Goal: Task Accomplishment & Management: Manage account settings

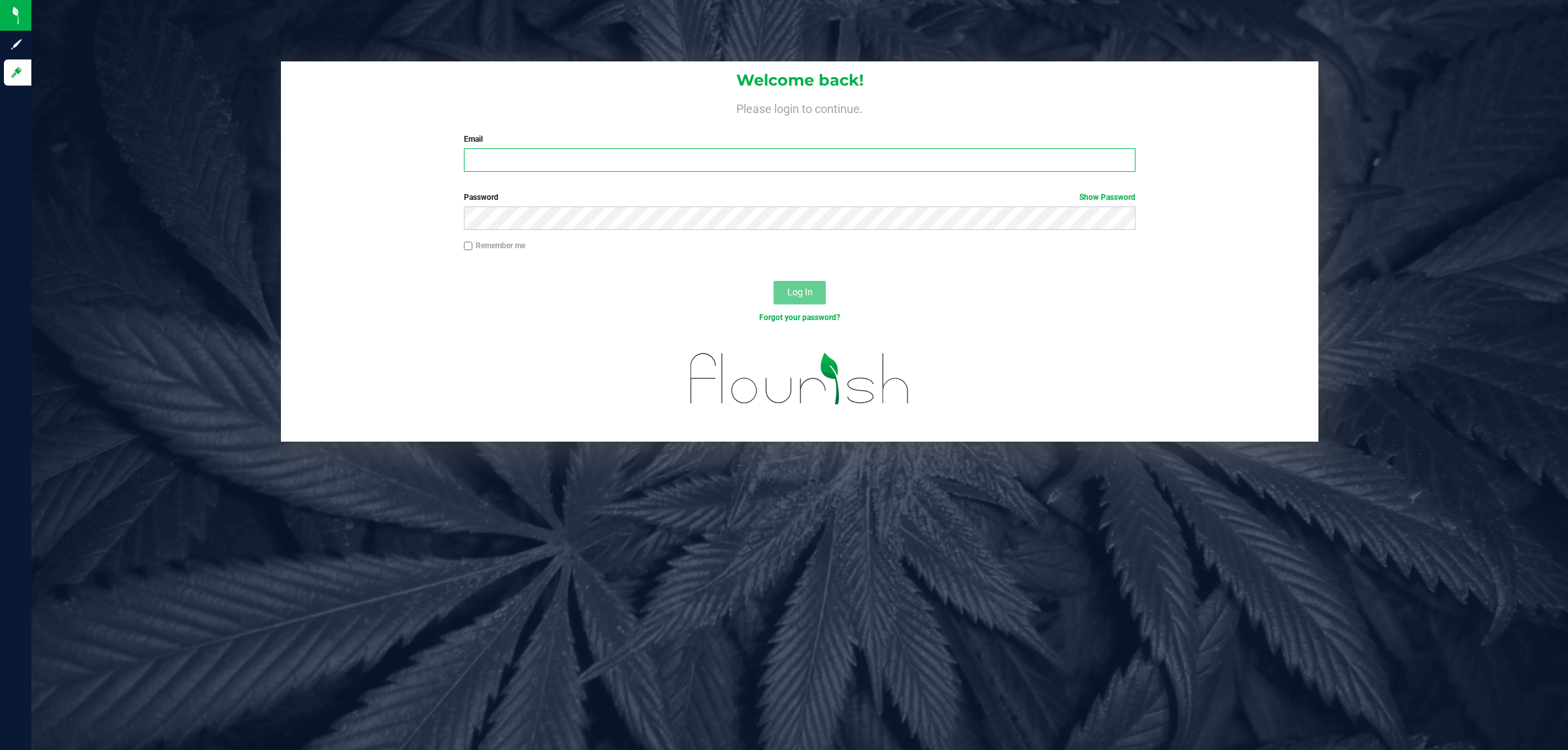
drag, startPoint x: 648, startPoint y: 168, endPoint x: 661, endPoint y: 170, distance: 13.2
click at [648, 168] on input "Email" at bounding box center [800, 160] width 672 height 24
type input "[EMAIL_ADDRESS][DOMAIN_NAME]"
click at [774, 281] on button "Log In" at bounding box center [800, 293] width 52 height 24
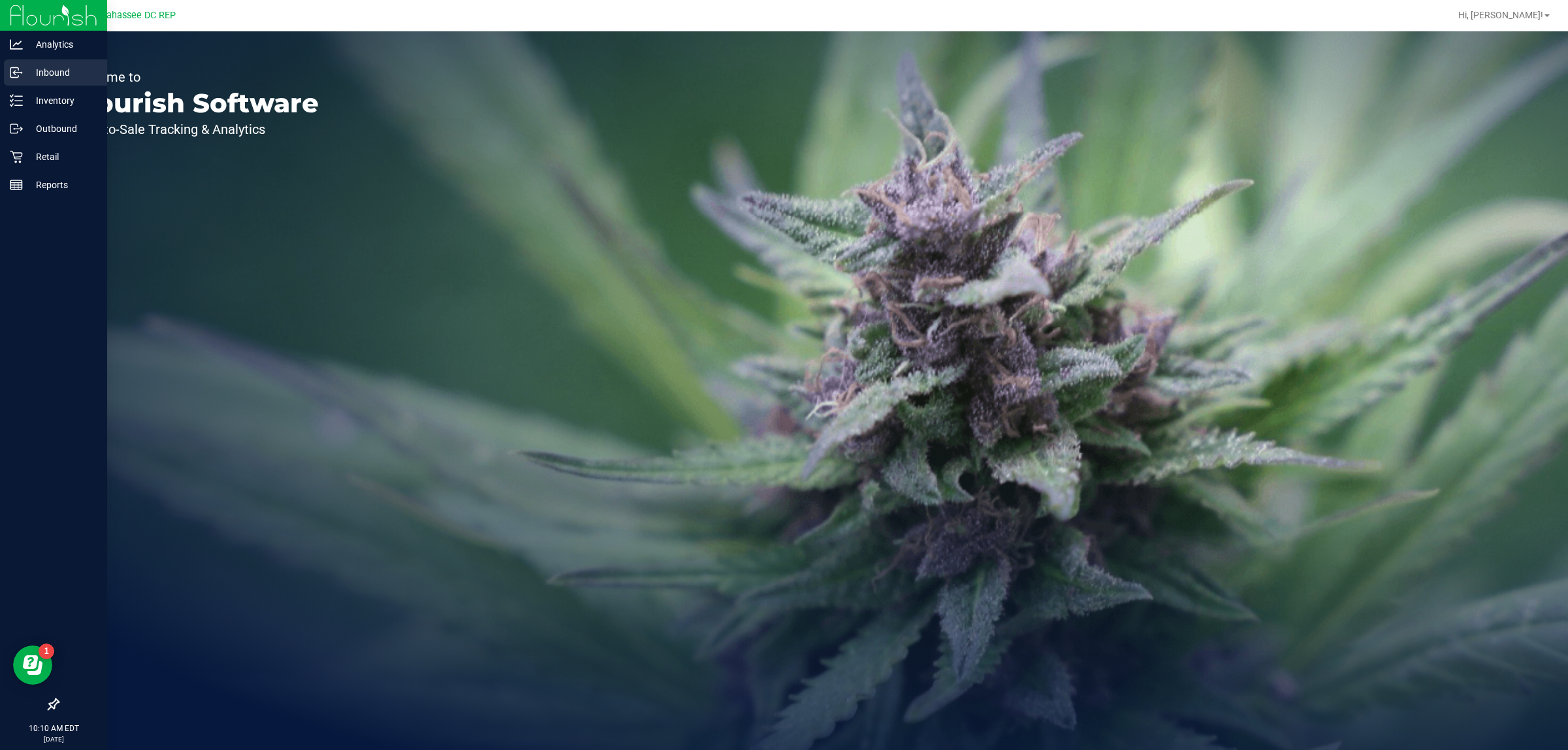
click at [61, 77] on p "Inbound" at bounding box center [62, 73] width 79 height 16
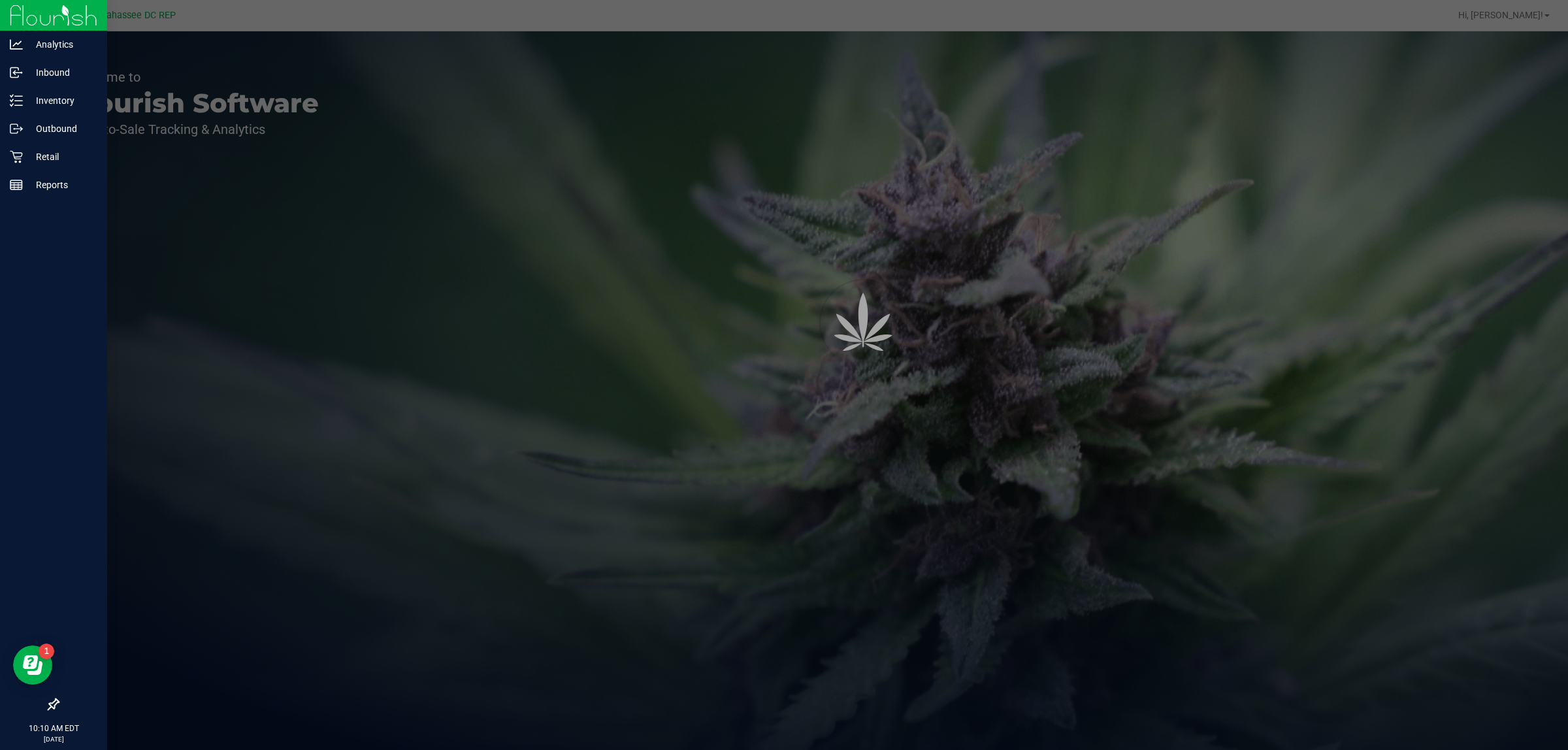
click at [54, 707] on icon at bounding box center [53, 704] width 13 height 13
click at [47, 705] on input "checkbox" at bounding box center [47, 705] width 0 height 0
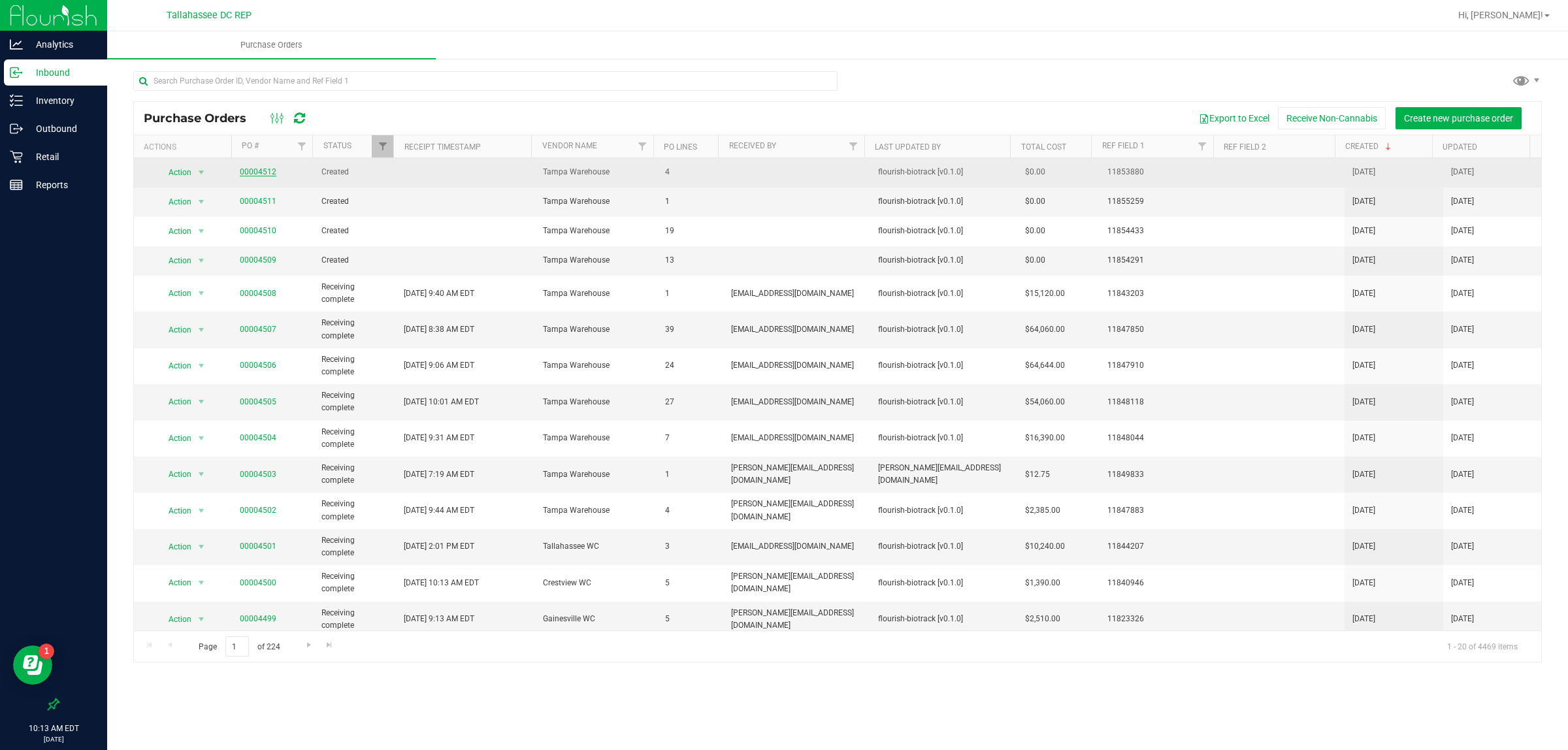
click at [267, 171] on link "00004512" at bounding box center [258, 171] width 37 height 9
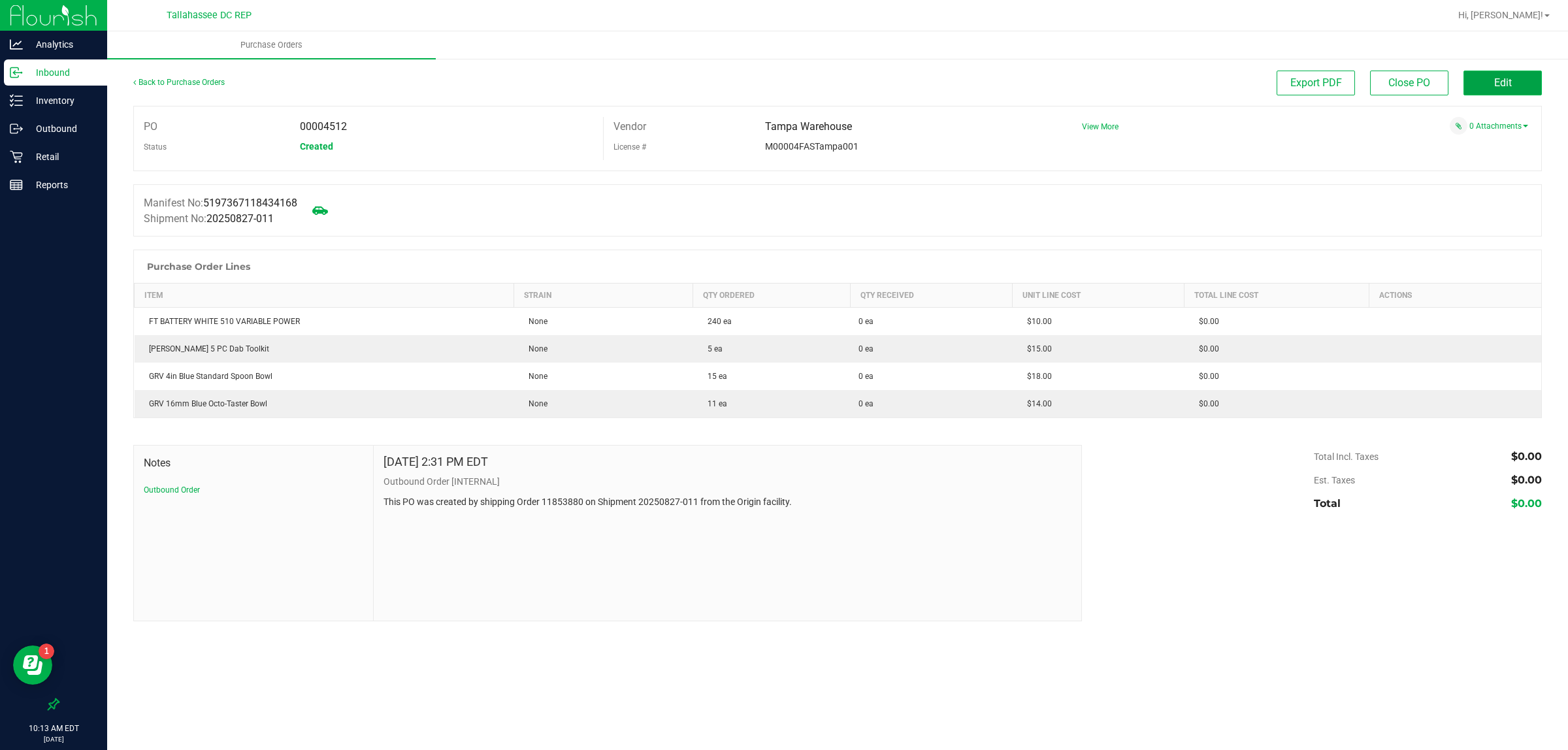
click at [1493, 91] on button "Edit" at bounding box center [1502, 83] width 79 height 25
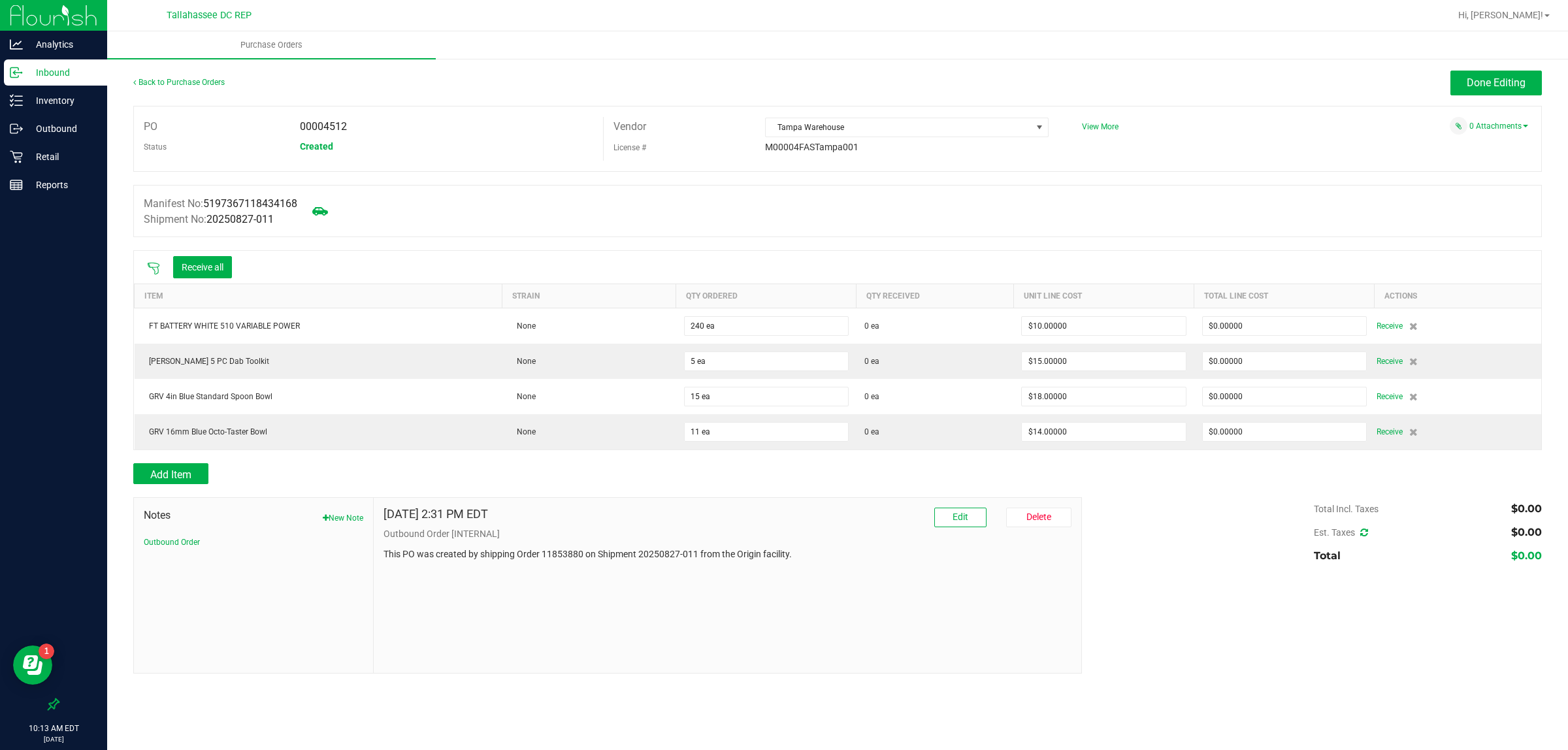
click at [155, 270] on icon at bounding box center [153, 268] width 13 height 13
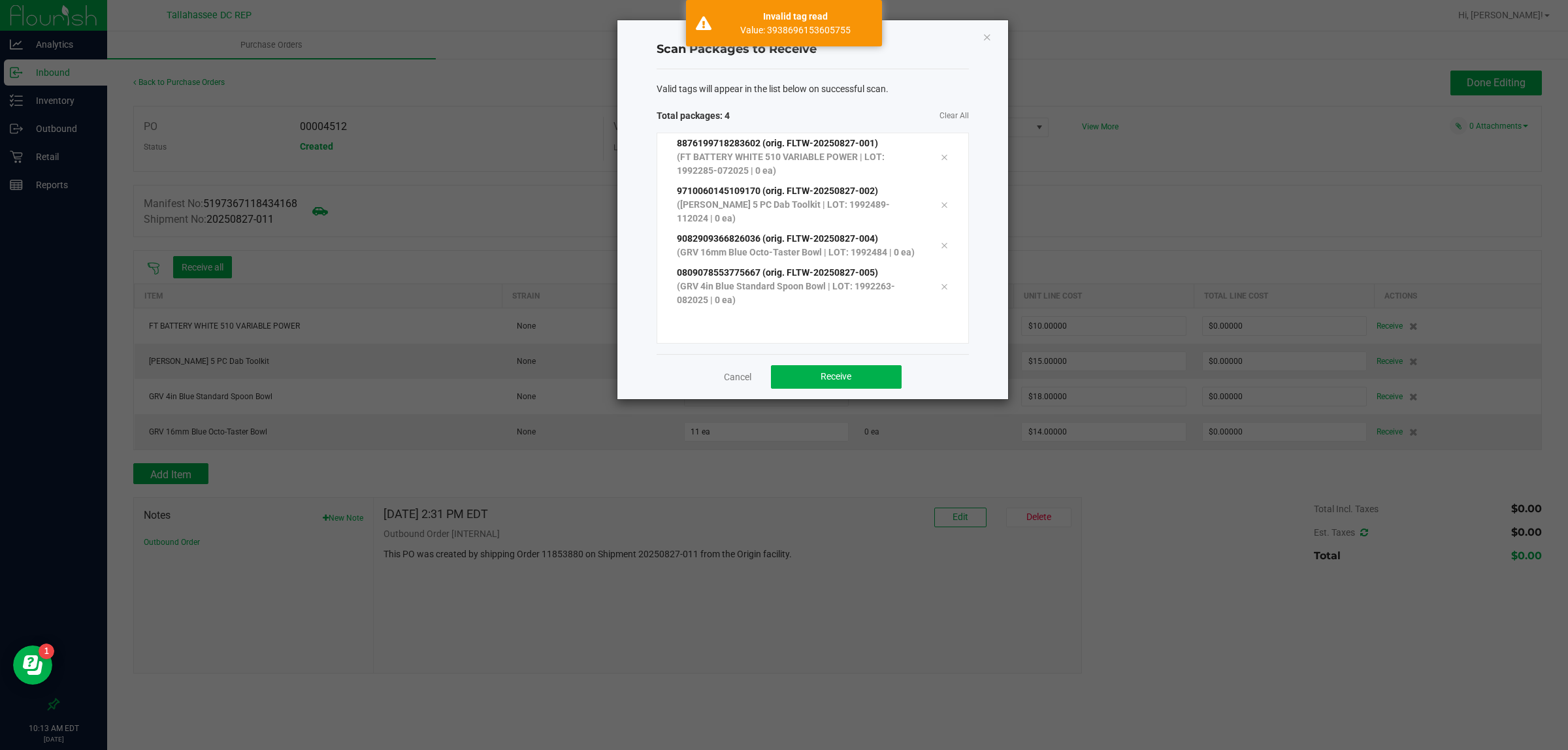
click at [850, 399] on div "Cancel Receive" at bounding box center [813, 376] width 313 height 45
click at [852, 388] on button "Receive" at bounding box center [836, 377] width 131 height 24
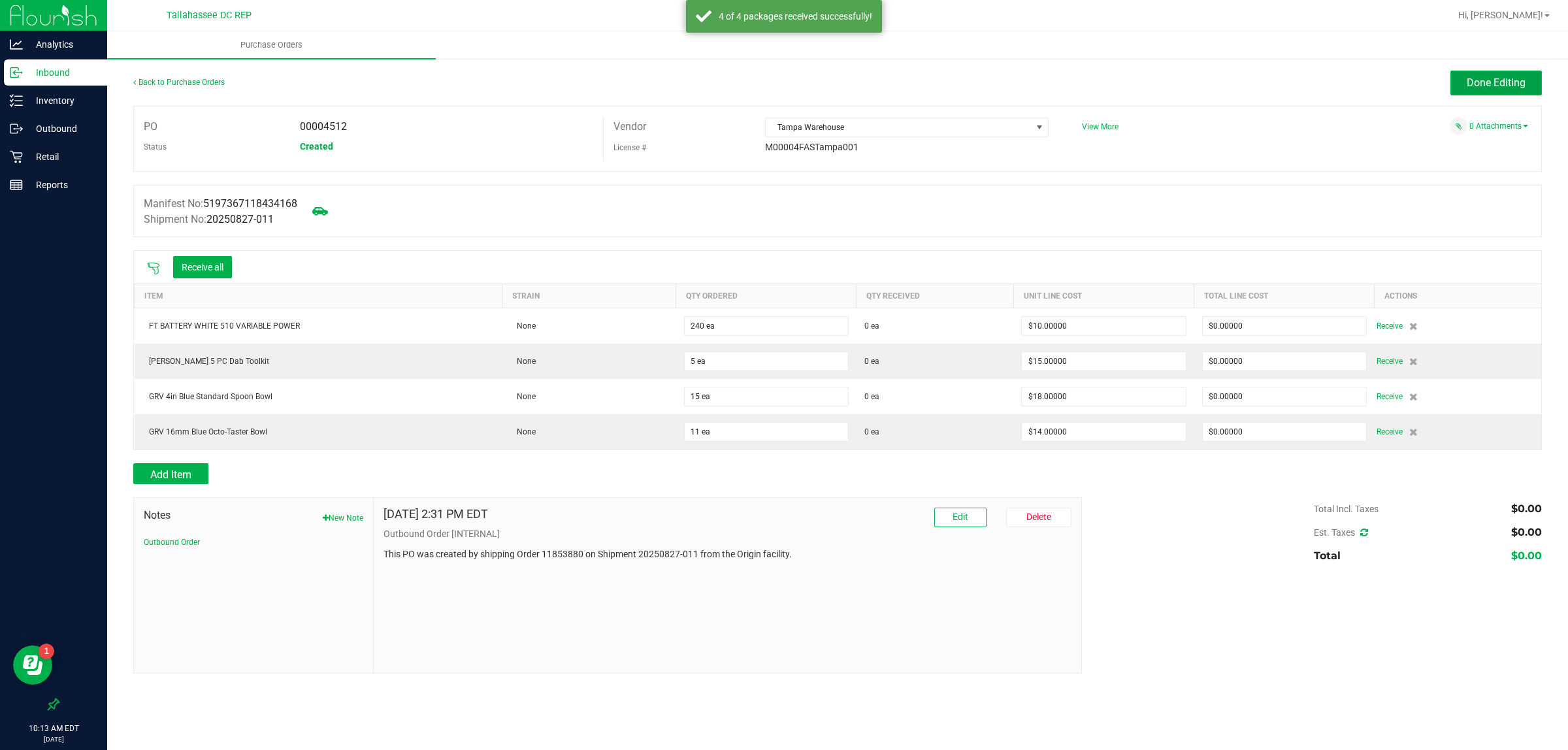
click at [1484, 85] on span "Done Editing" at bounding box center [1496, 83] width 59 height 12
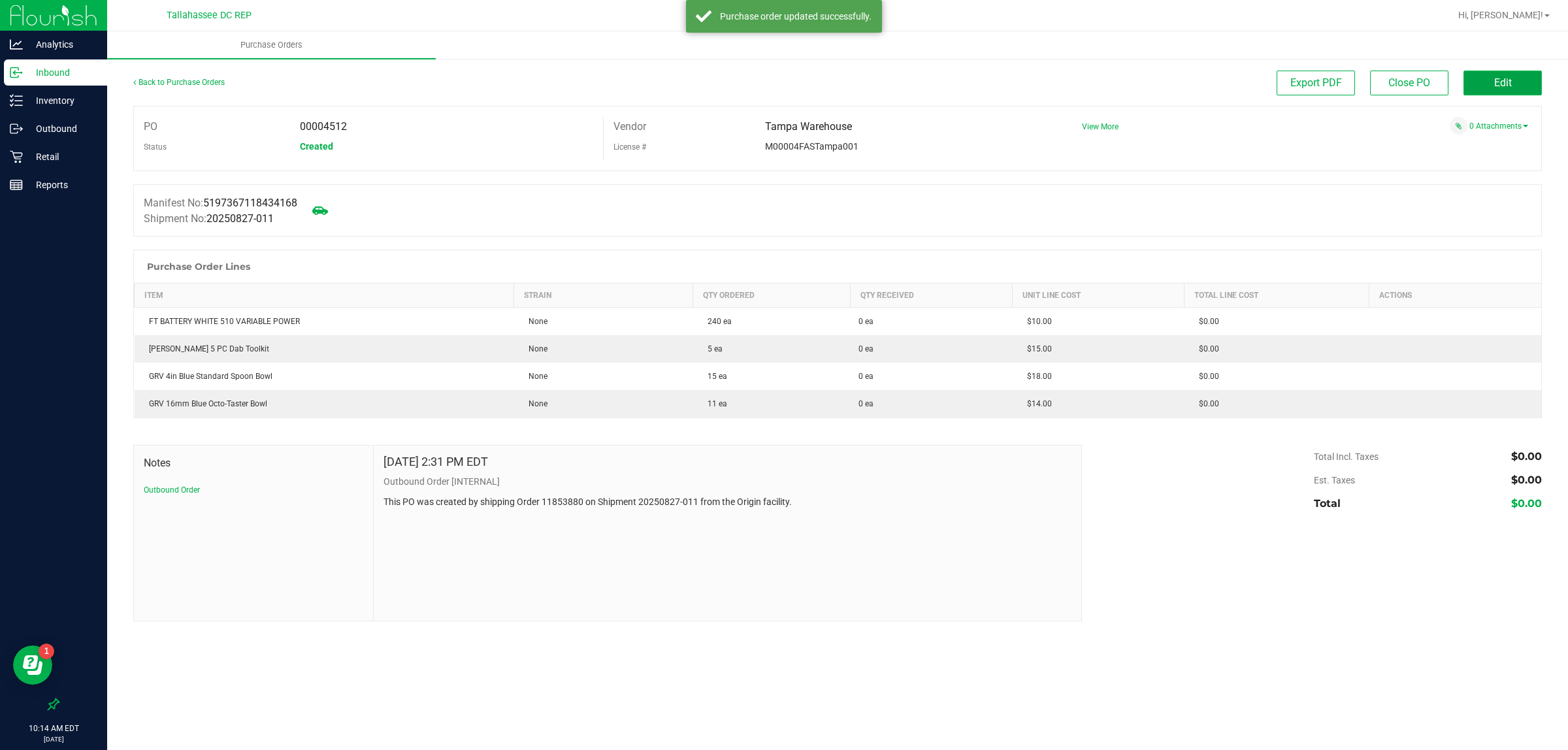
click at [1507, 90] on button "Edit" at bounding box center [1502, 83] width 79 height 25
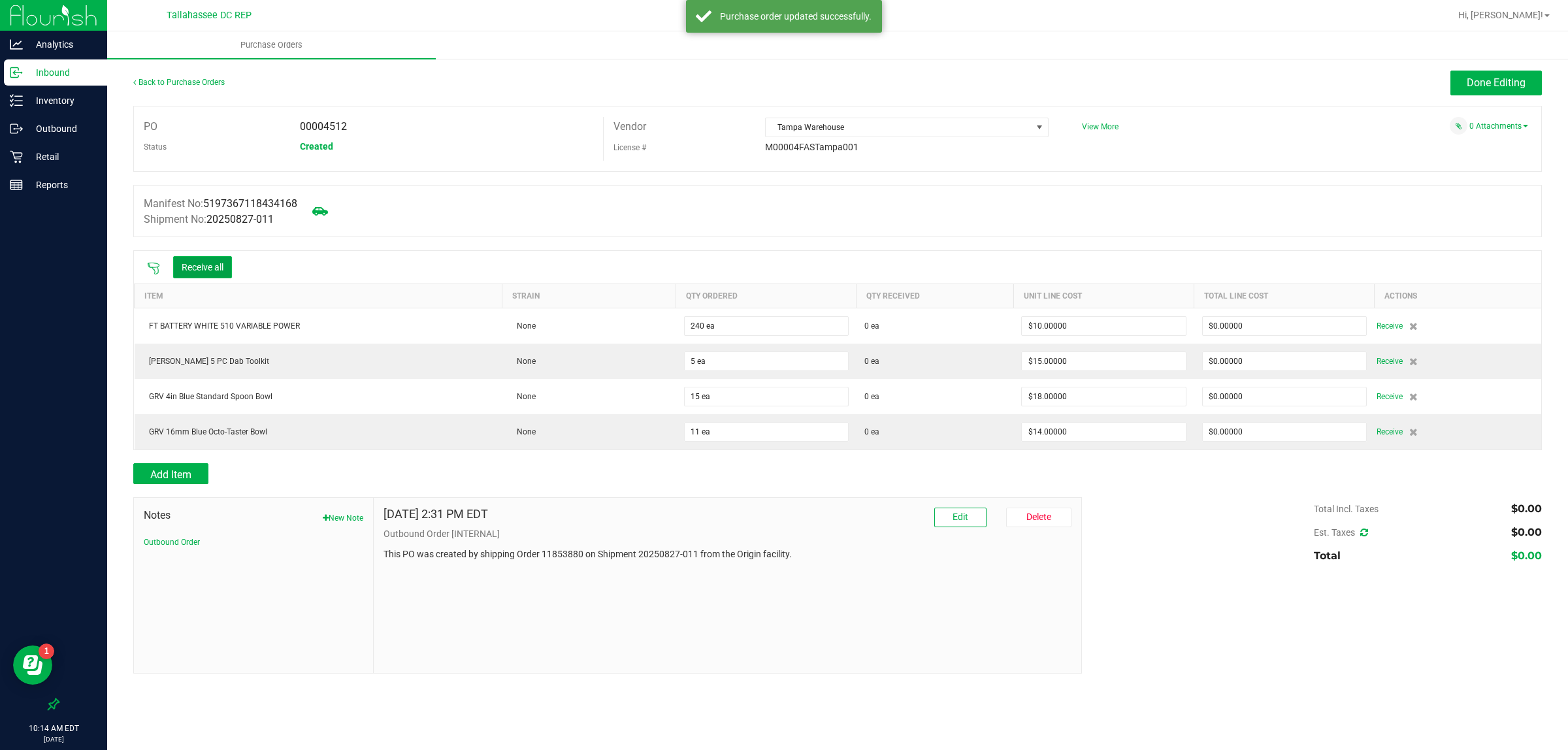
click at [231, 272] on button "Receive all" at bounding box center [202, 267] width 59 height 22
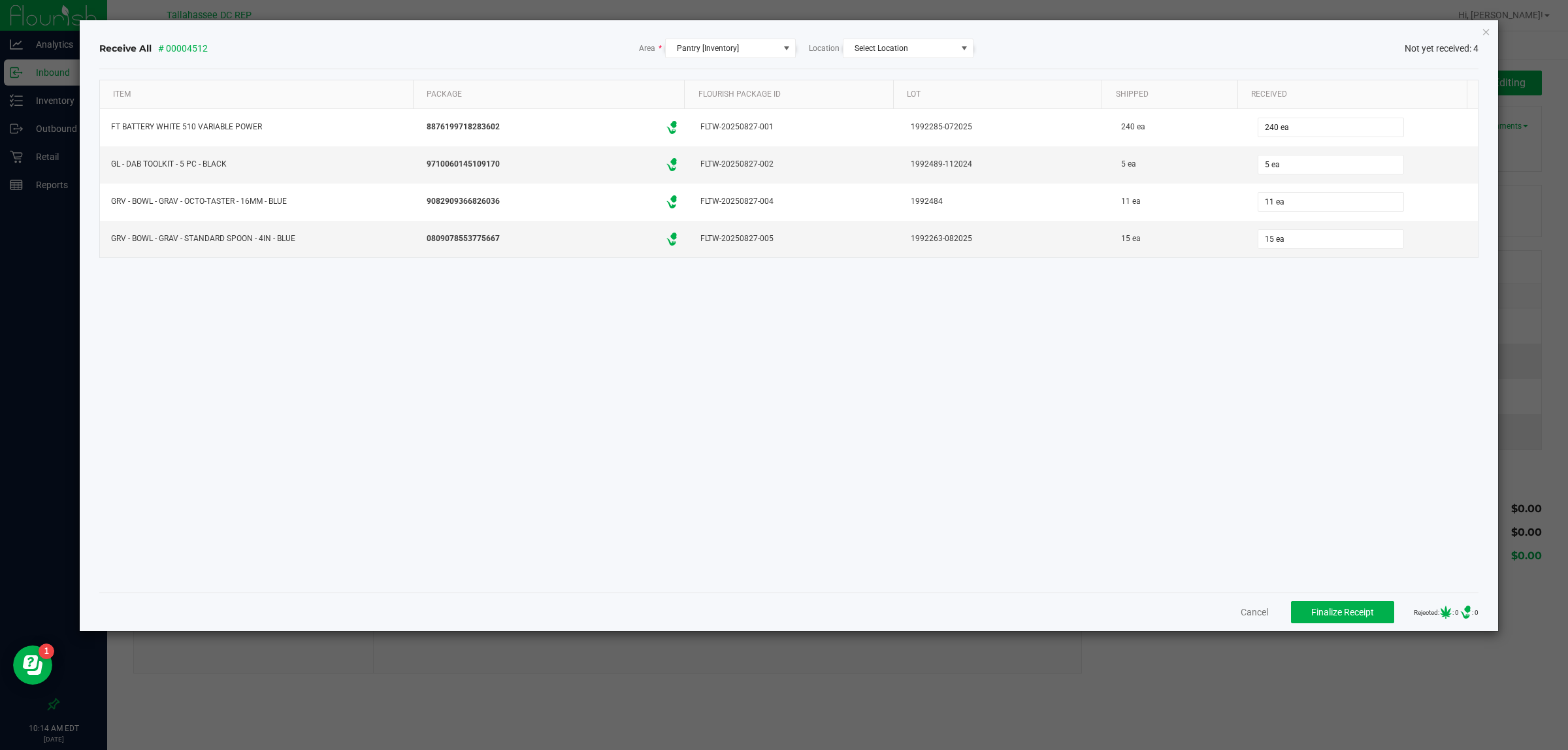
click at [1331, 634] on ngb-modal-window "Receive All # 00004512 Area * Pantry [Inventory] Location Select Location Not y…" at bounding box center [789, 375] width 1578 height 750
click at [1321, 611] on span "Finalize Receipt" at bounding box center [1342, 612] width 63 height 10
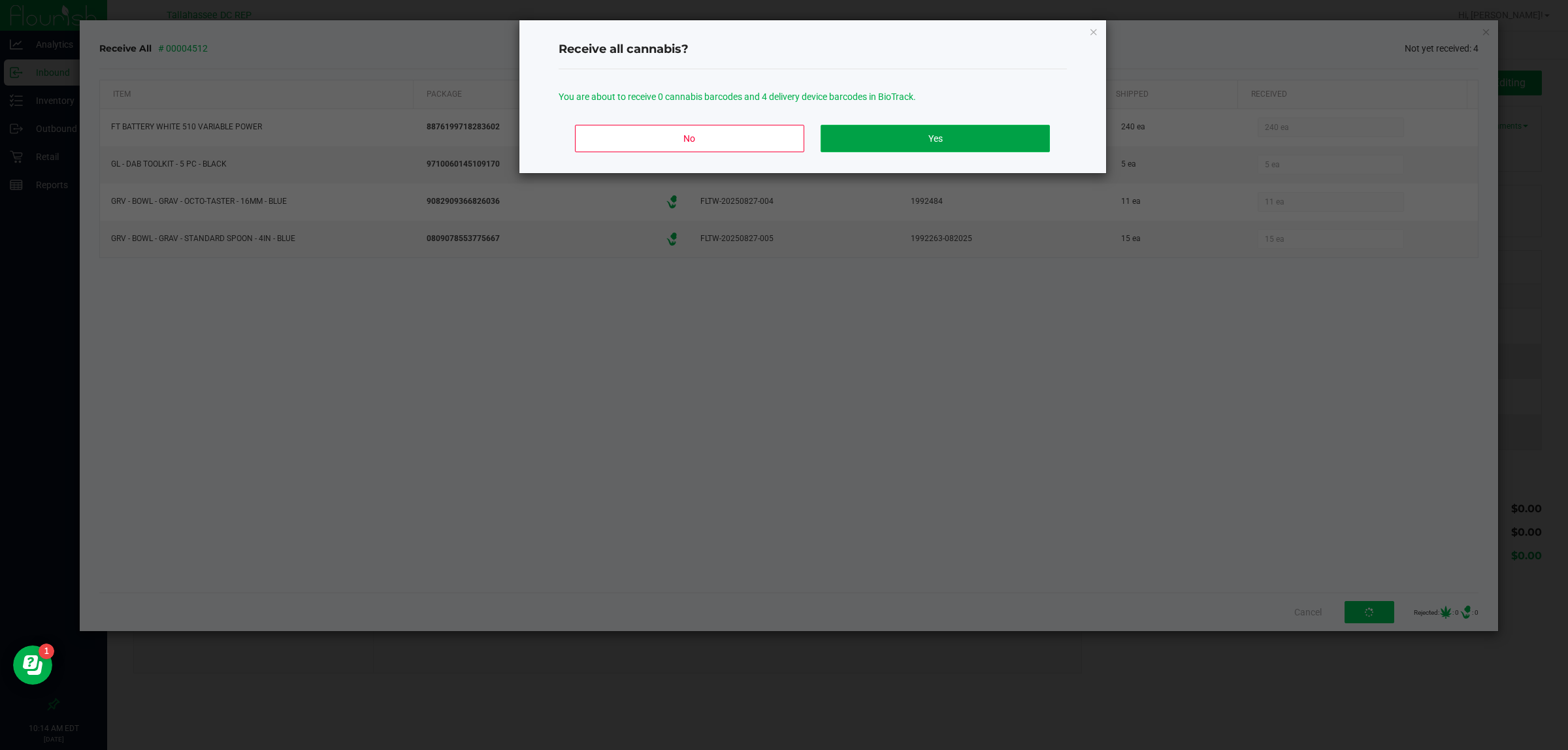
click at [927, 144] on button "Yes" at bounding box center [935, 138] width 229 height 28
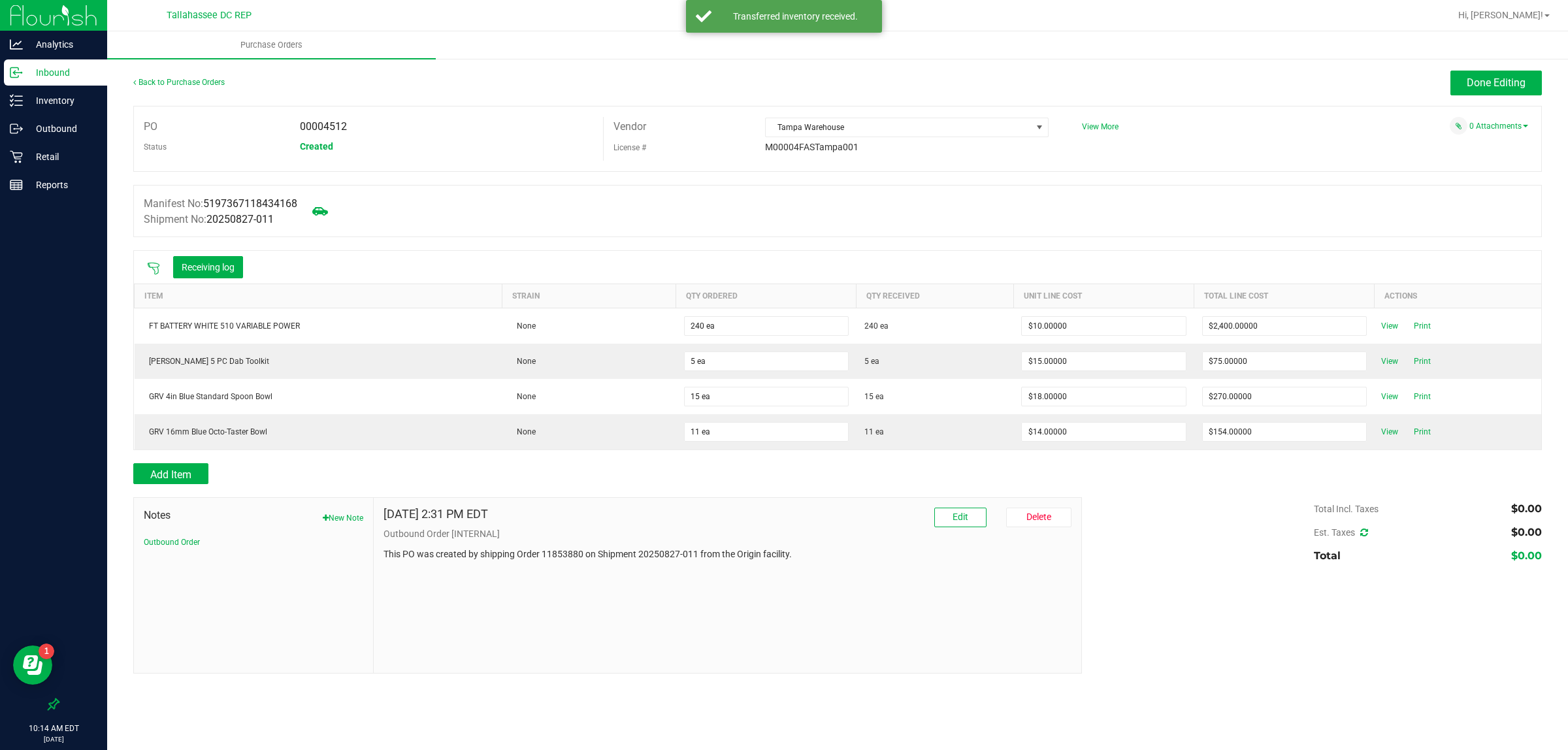
click at [72, 69] on p "Inbound" at bounding box center [62, 73] width 79 height 16
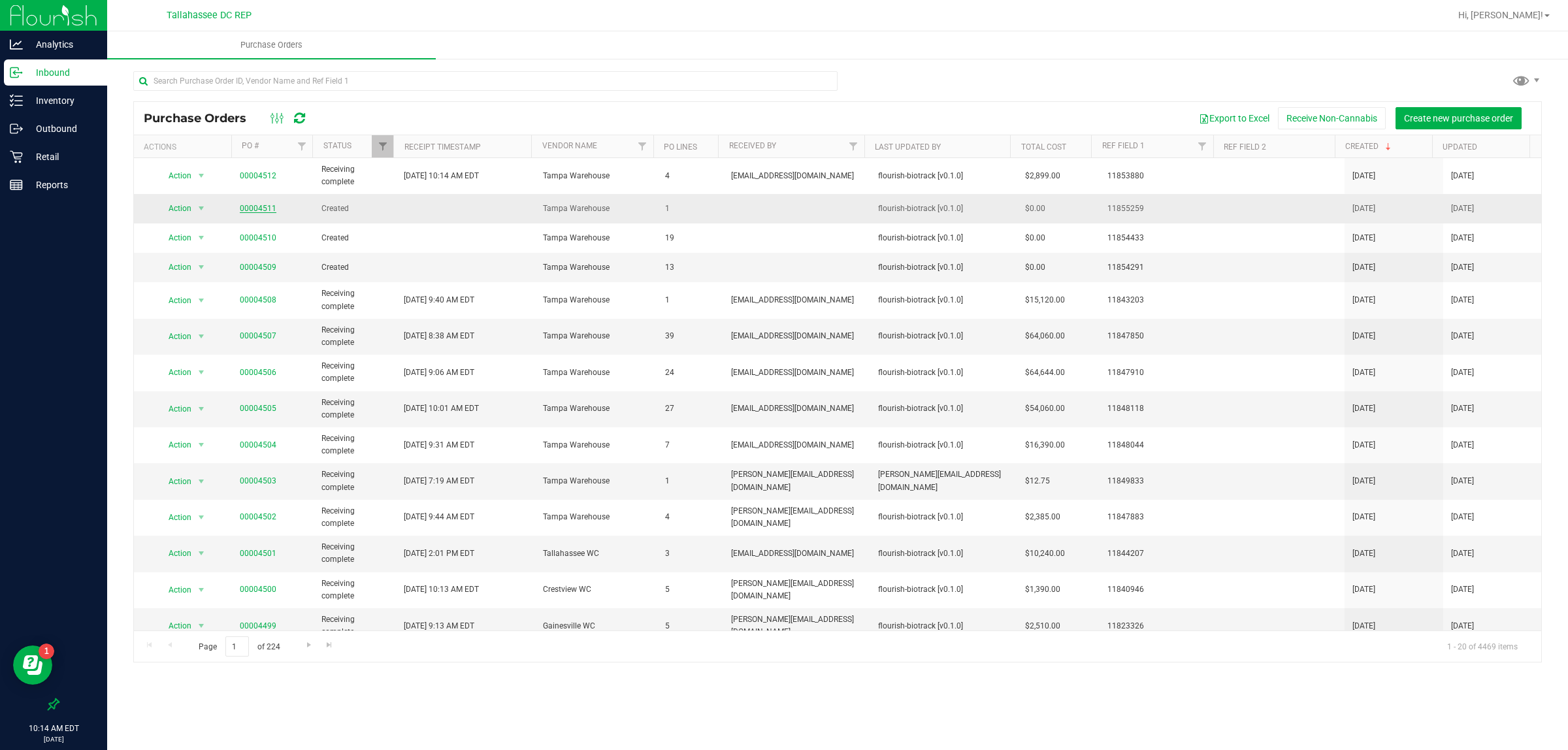
click at [266, 206] on link "00004511" at bounding box center [258, 208] width 37 height 9
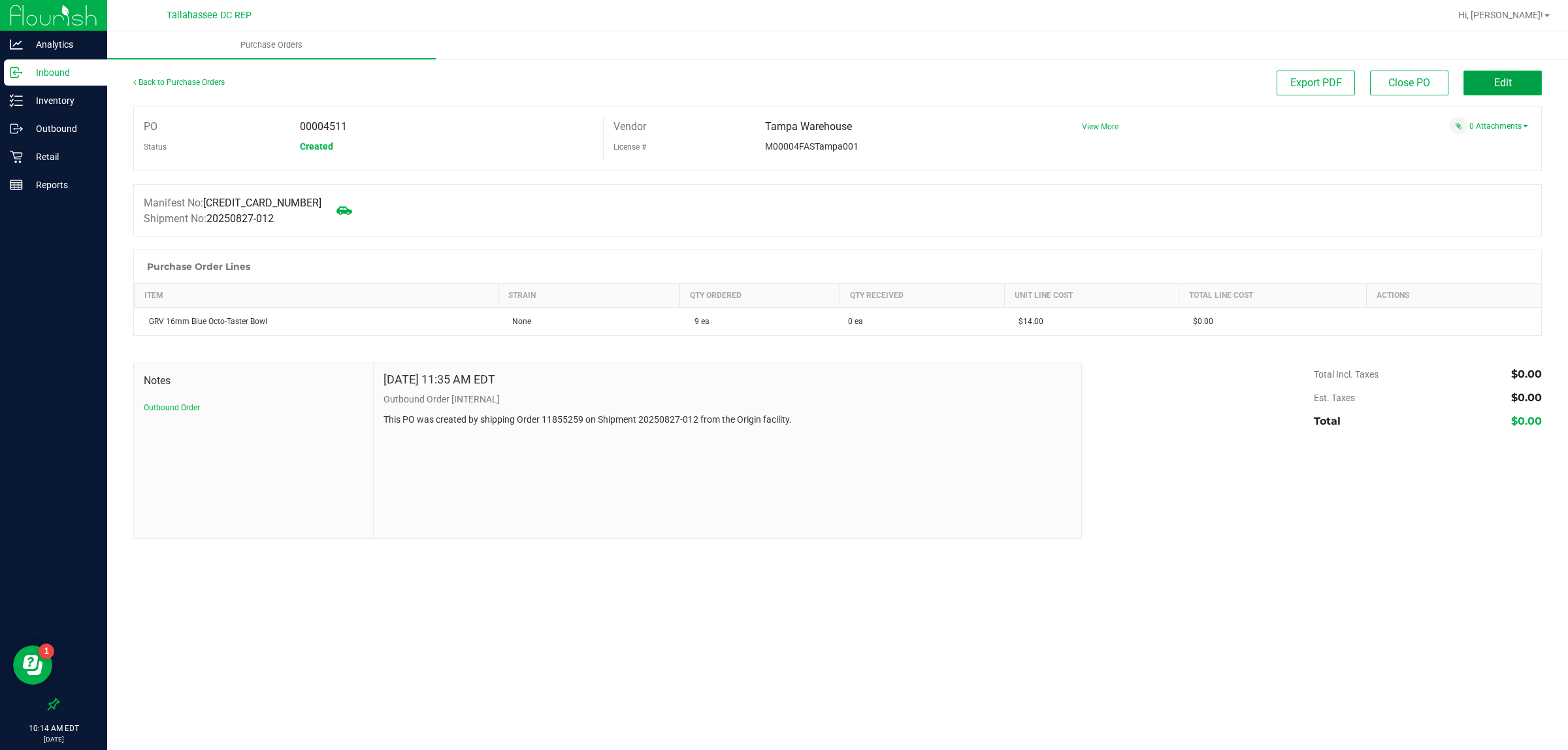
click at [1507, 79] on span "Edit" at bounding box center [1503, 83] width 18 height 12
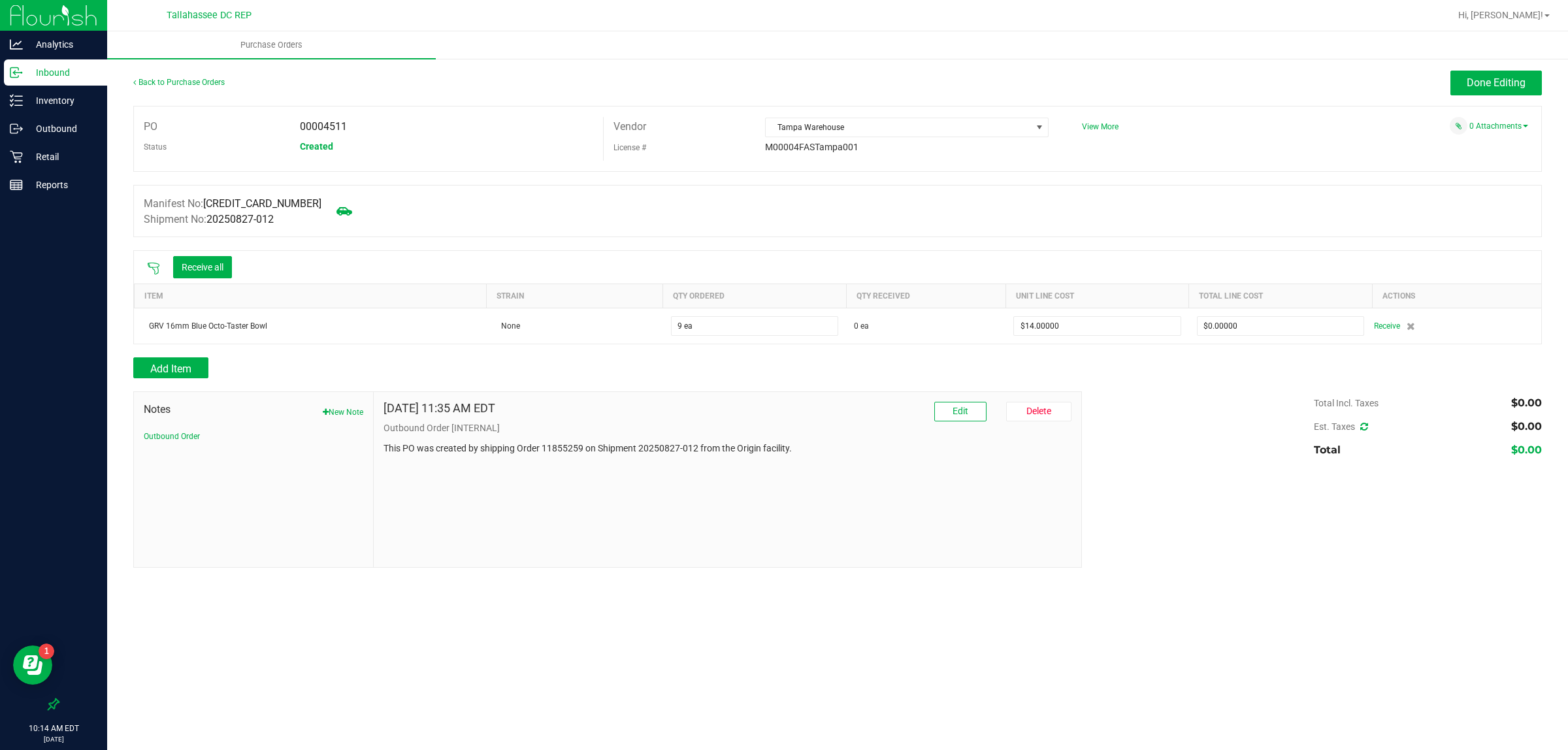
click at [149, 269] on icon at bounding box center [153, 268] width 13 height 13
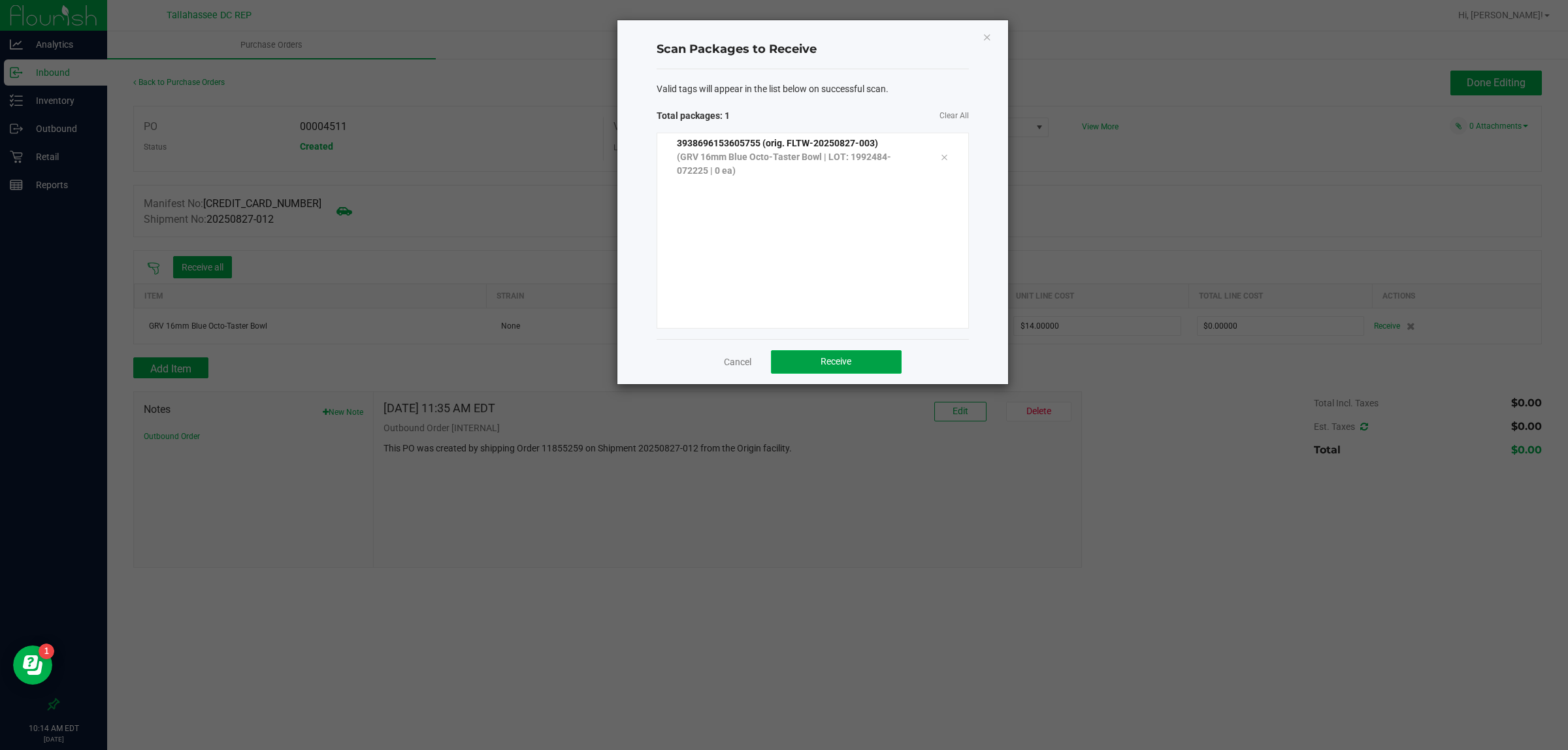
click at [850, 355] on button "Receive" at bounding box center [836, 363] width 131 height 24
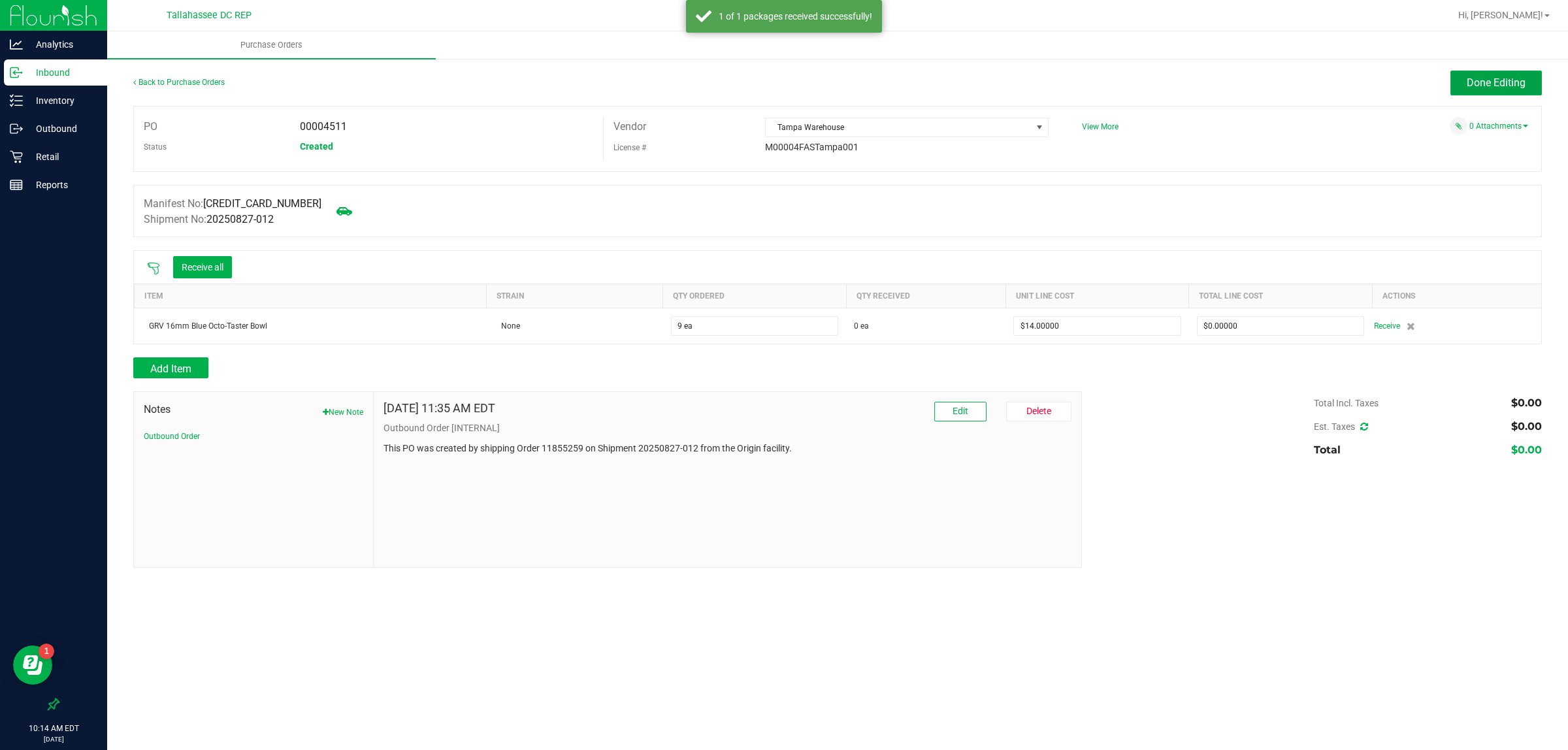
click at [1497, 80] on span "Done Editing" at bounding box center [1496, 83] width 59 height 12
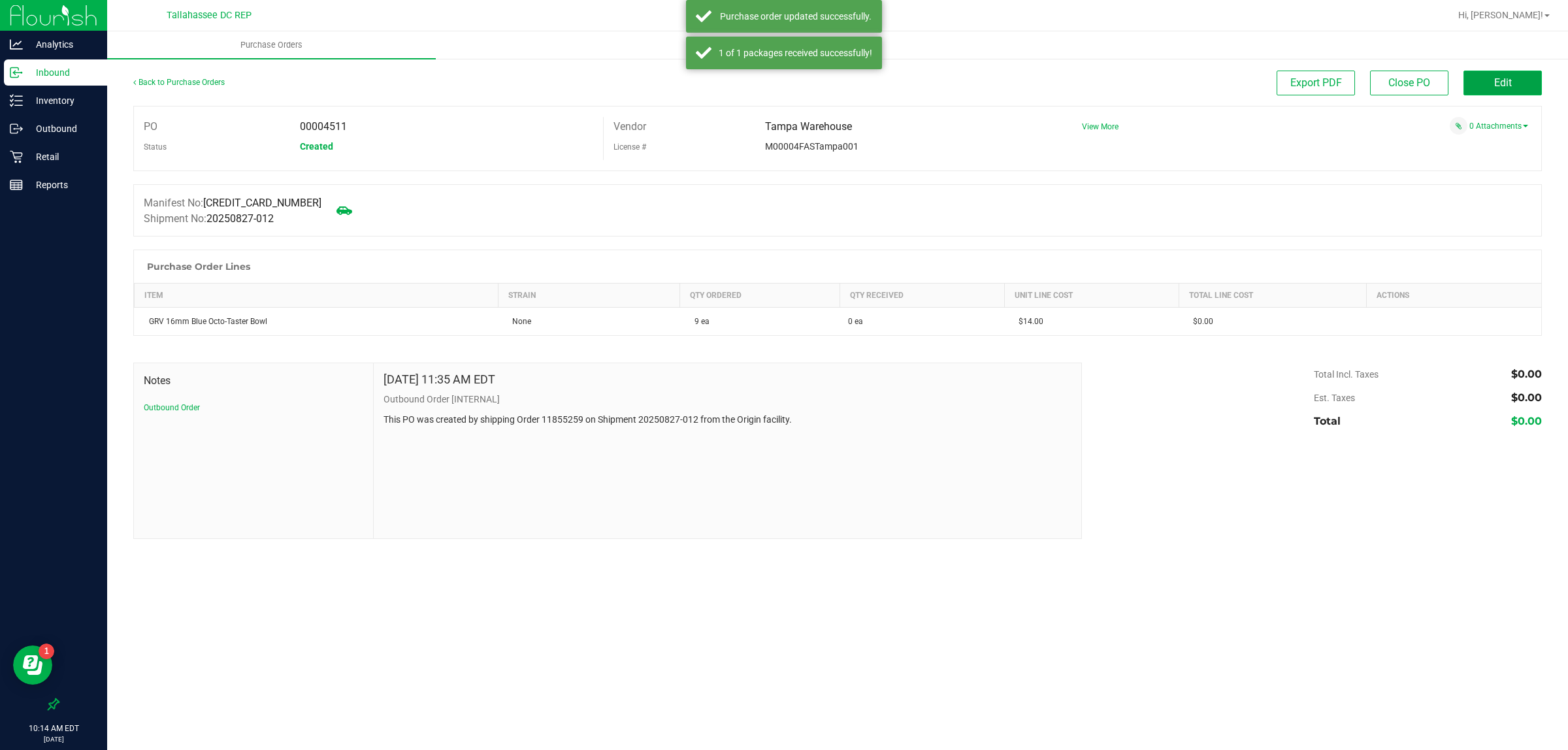
click at [1474, 73] on button "Edit" at bounding box center [1502, 83] width 79 height 25
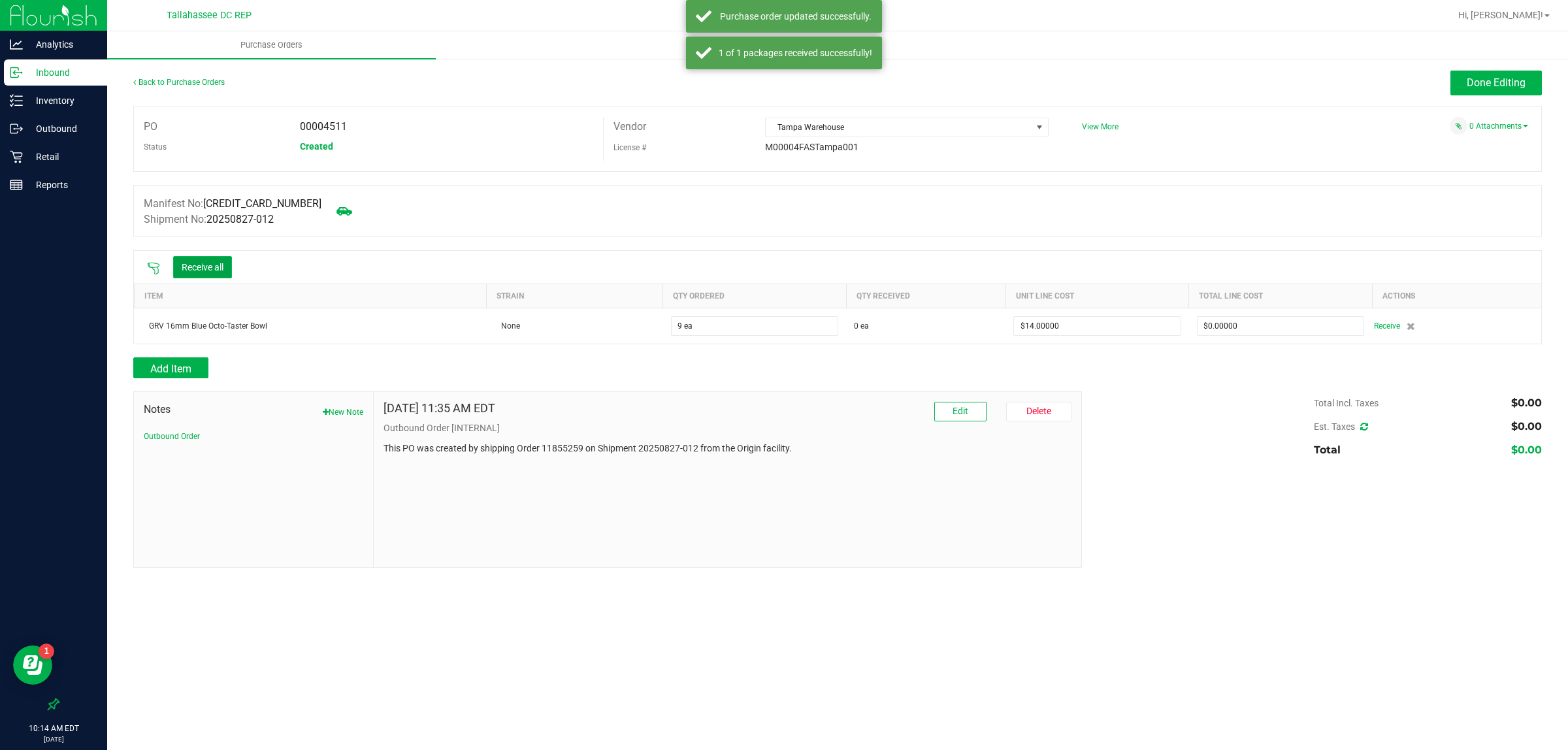
click at [232, 263] on button "Receive all" at bounding box center [202, 267] width 59 height 22
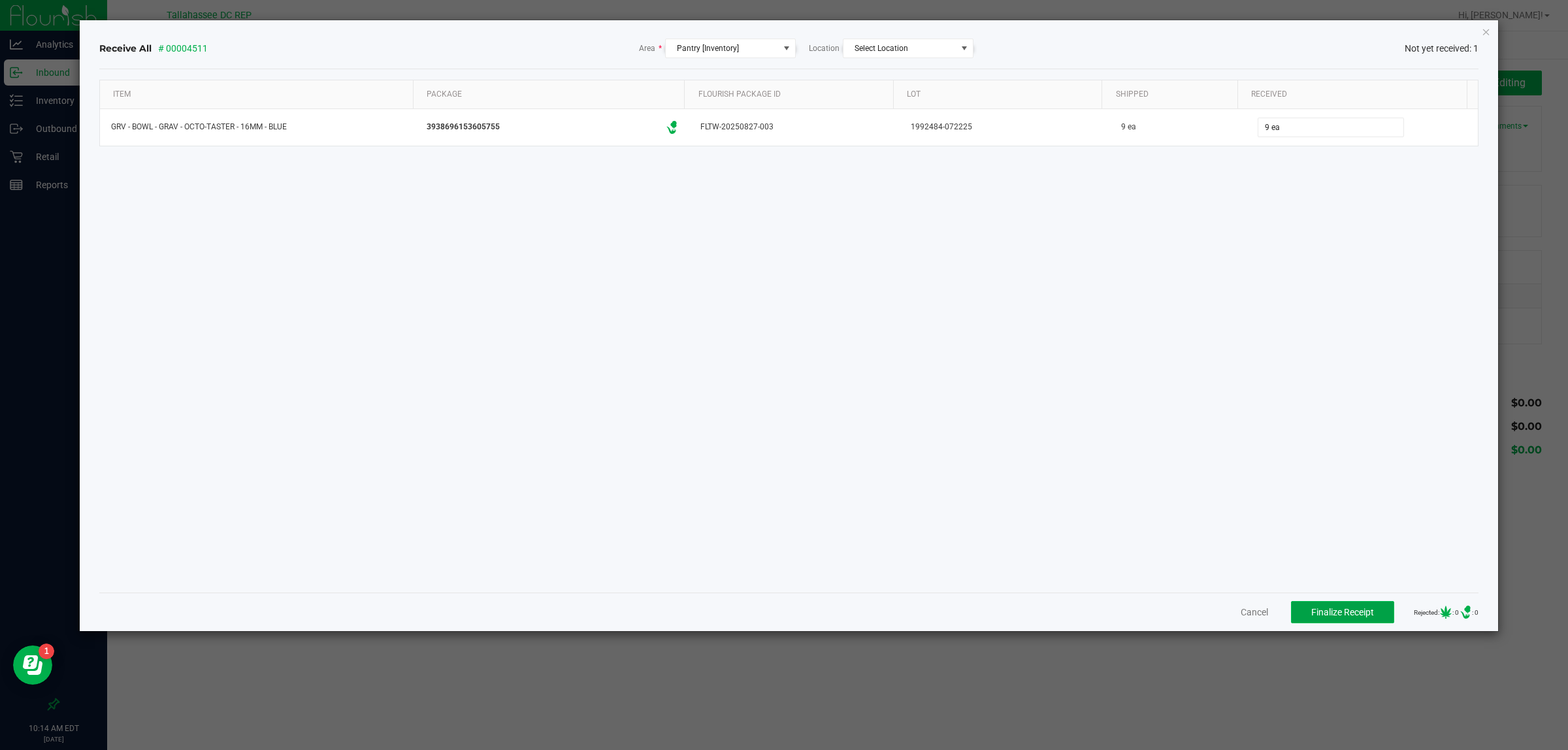
click at [1348, 611] on span "Finalize Receipt" at bounding box center [1342, 612] width 63 height 10
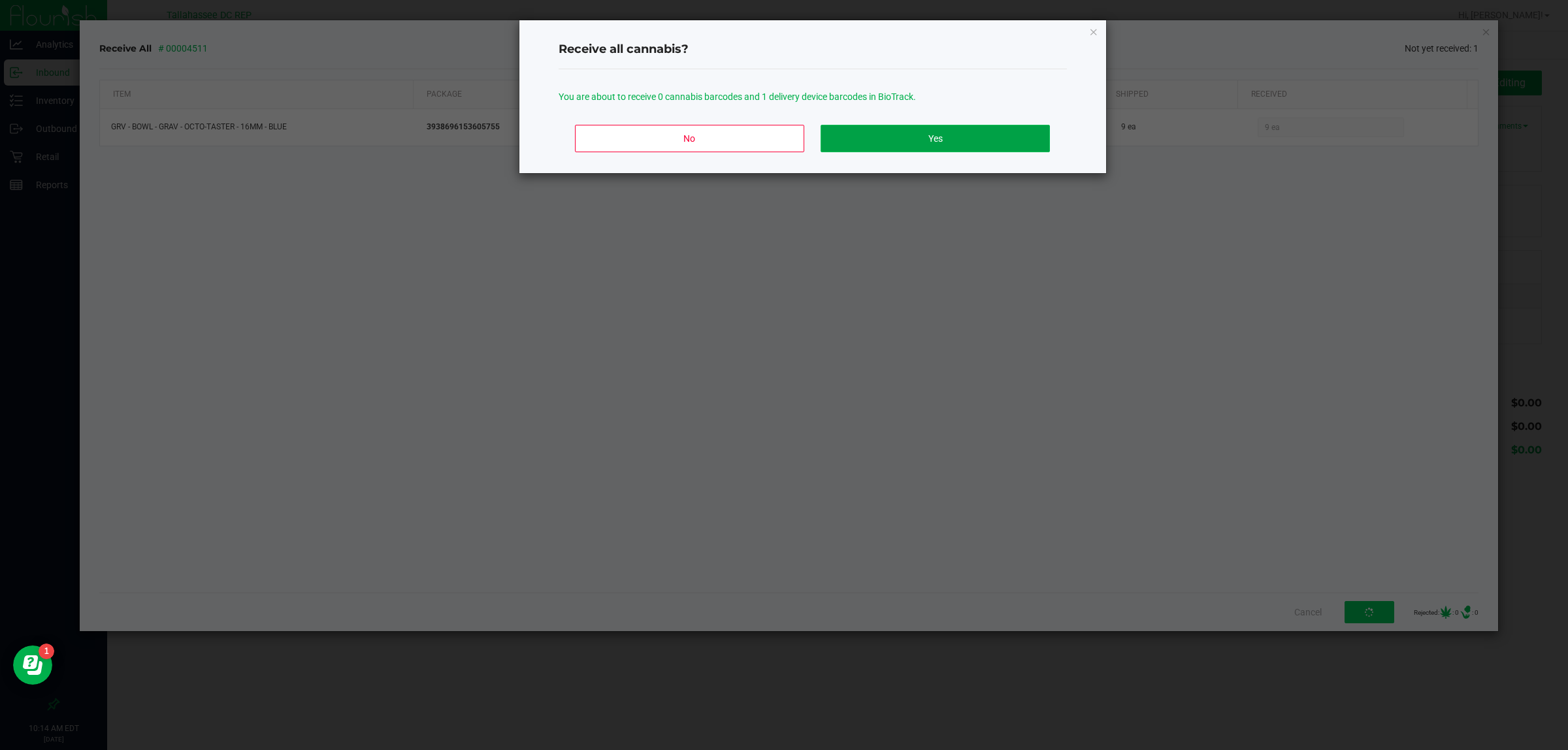
click at [925, 131] on button "Yes" at bounding box center [935, 138] width 229 height 28
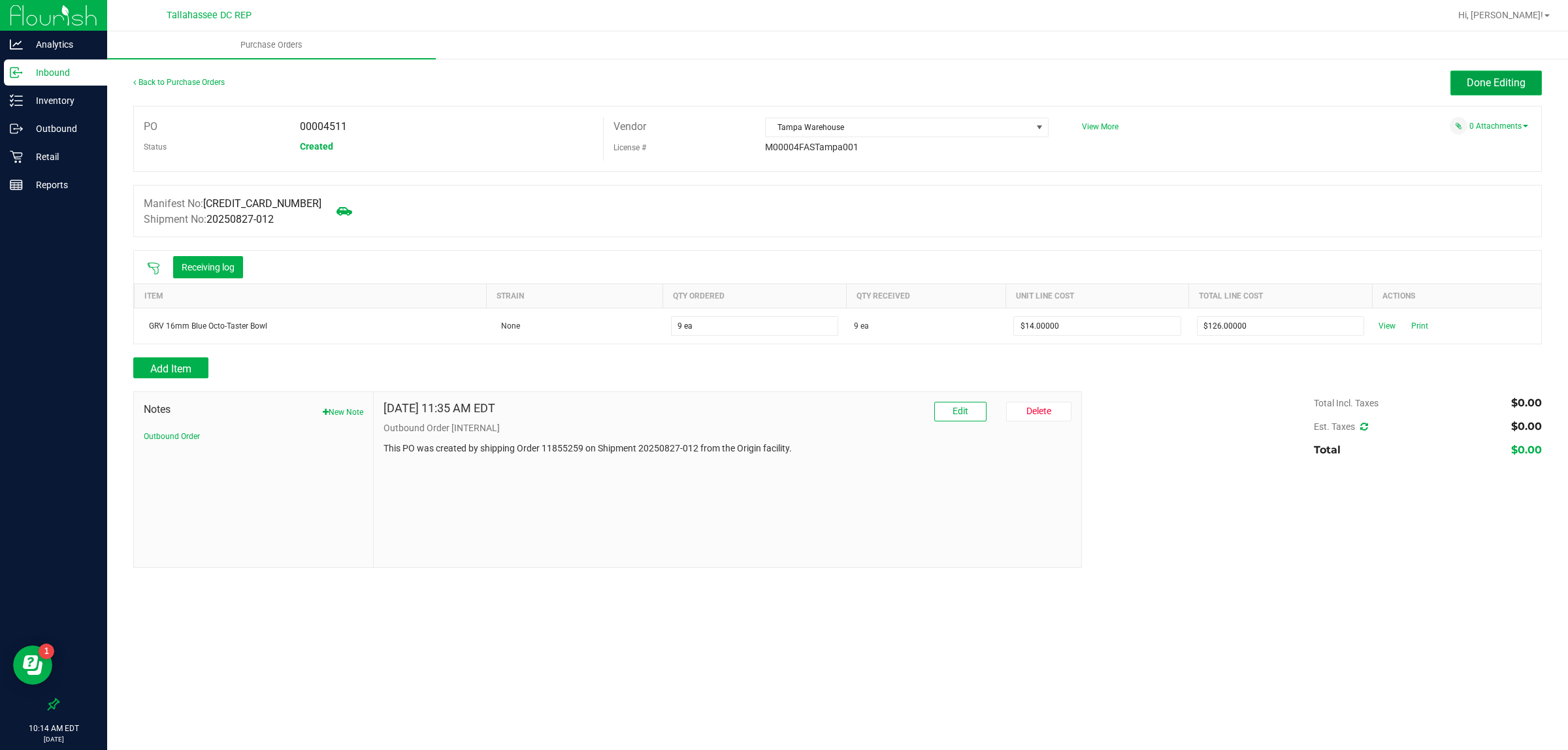
click at [1523, 77] on span "Done Editing" at bounding box center [1496, 83] width 59 height 12
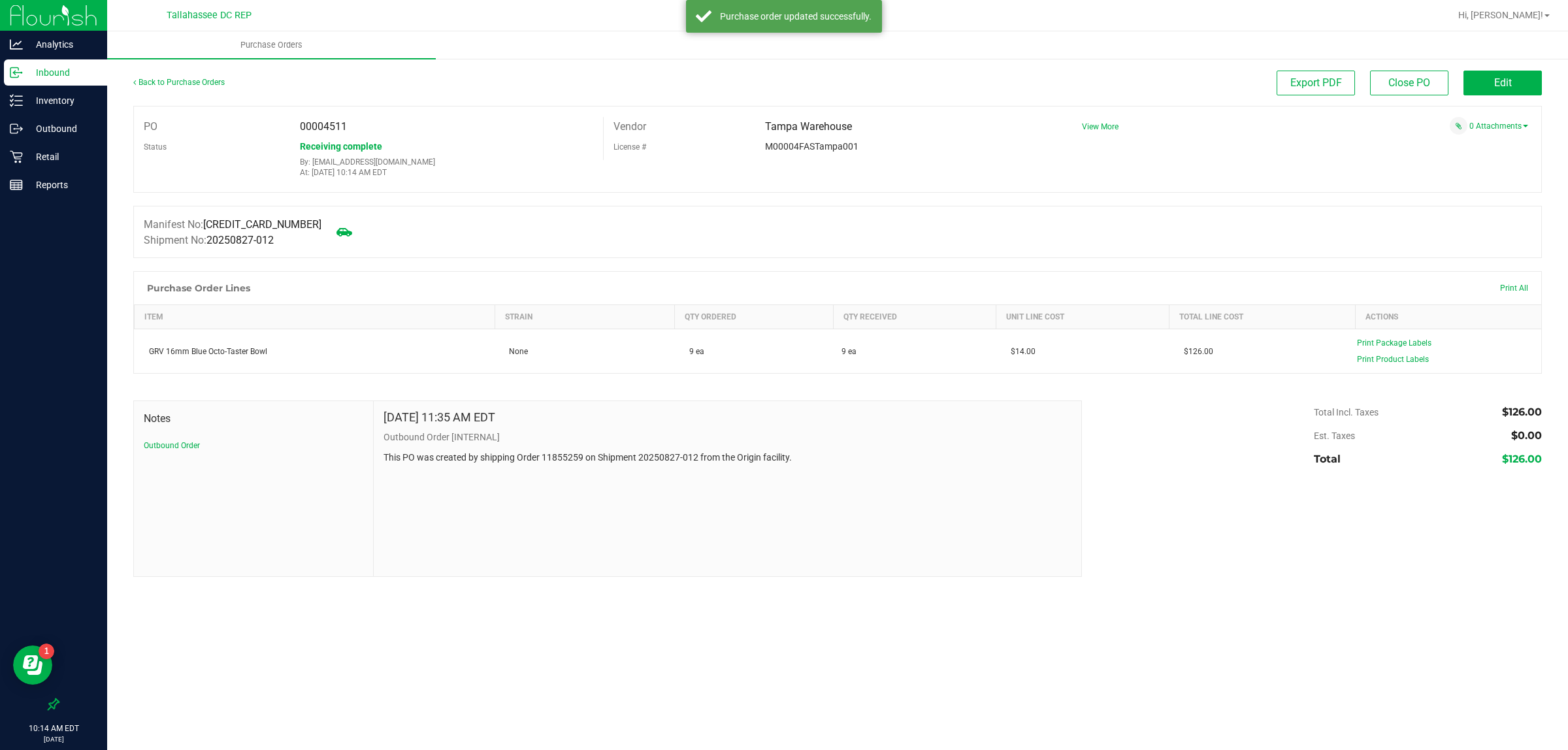
click at [100, 79] on p "Inbound" at bounding box center [62, 73] width 79 height 16
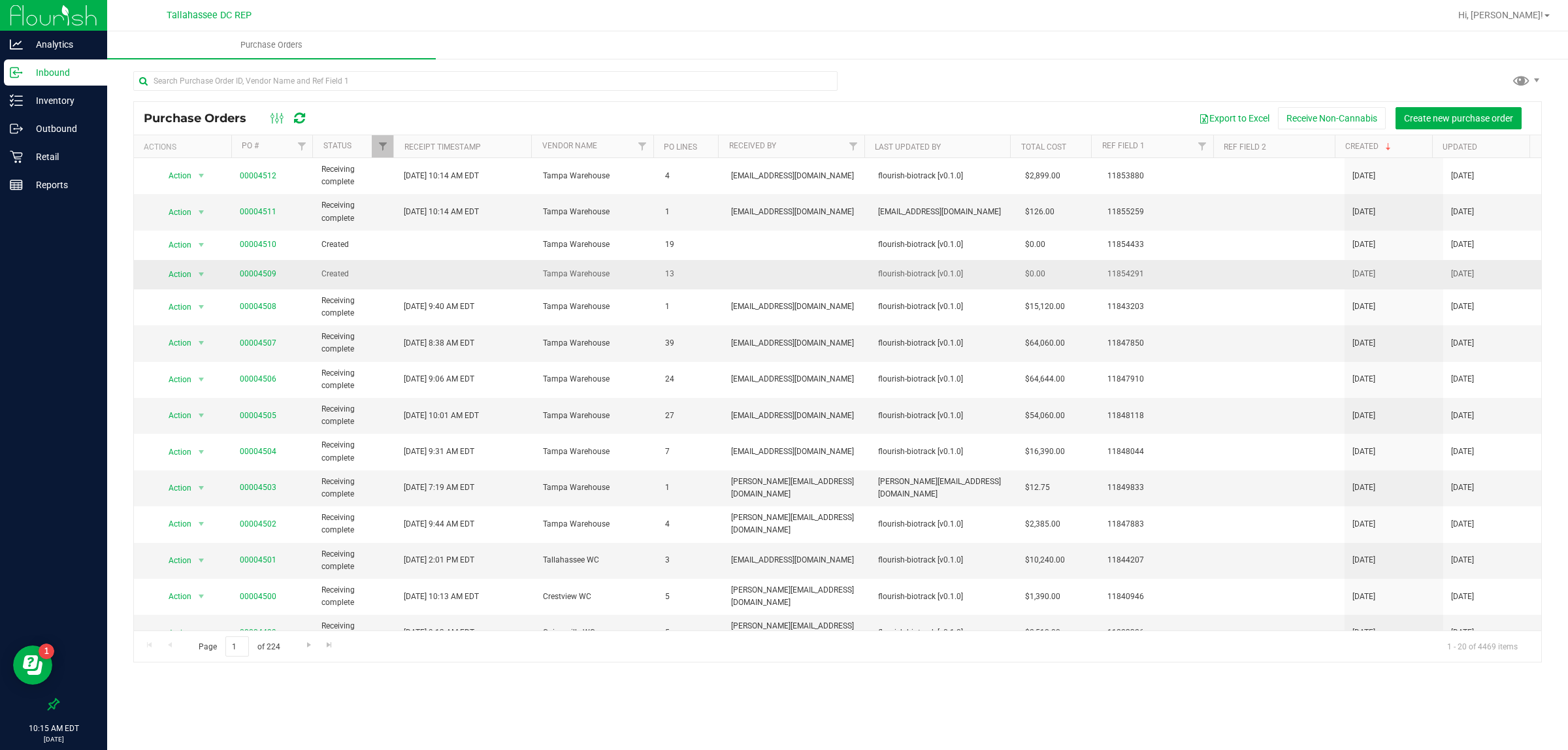
drag, startPoint x: 276, startPoint y: 276, endPoint x: 269, endPoint y: 273, distance: 7.6
click at [275, 275] on span "00004509" at bounding box center [273, 274] width 66 height 12
click at [265, 269] on span "00004509" at bounding box center [258, 274] width 37 height 12
click at [265, 275] on link "00004509" at bounding box center [258, 273] width 37 height 9
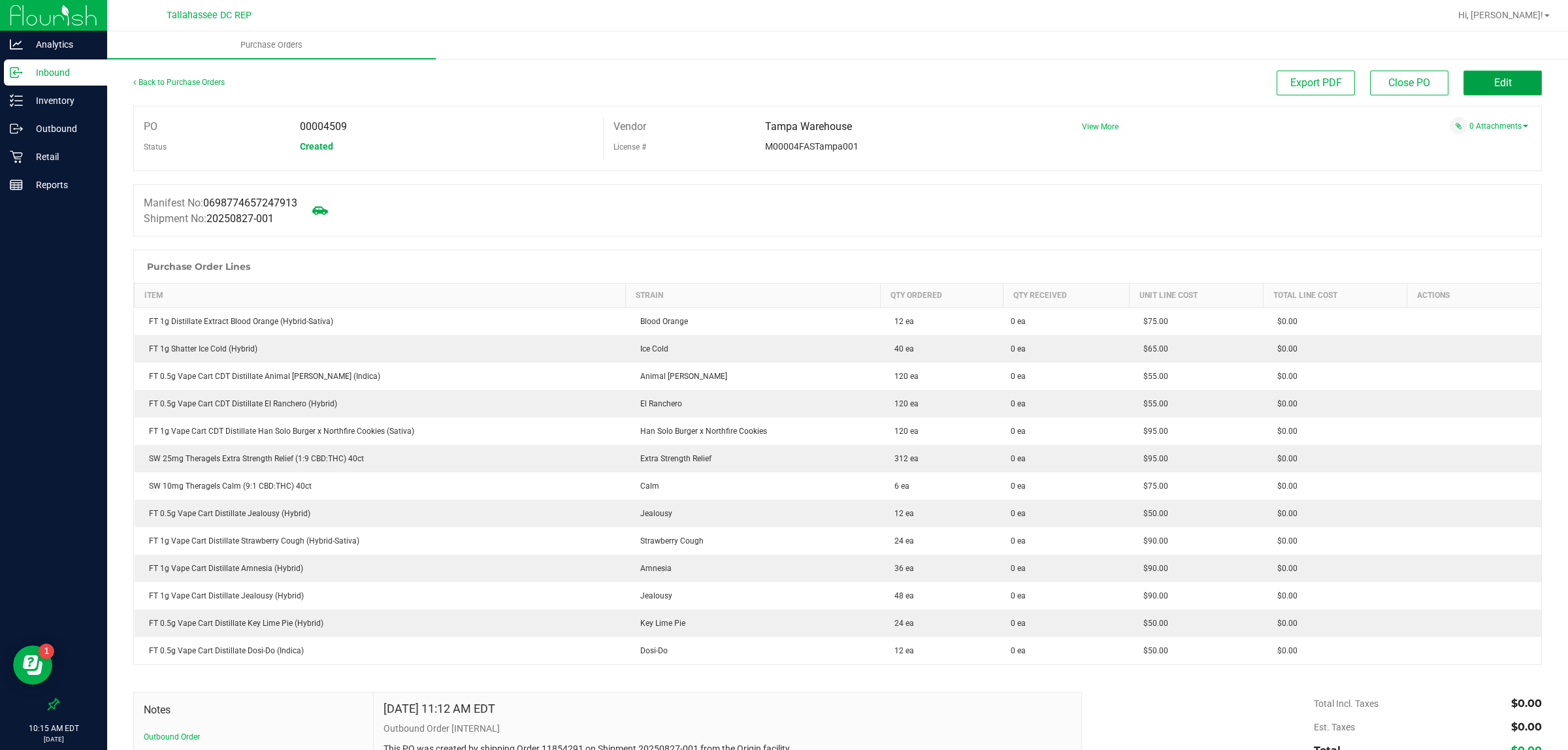
click at [1494, 87] on span "Edit" at bounding box center [1503, 83] width 18 height 12
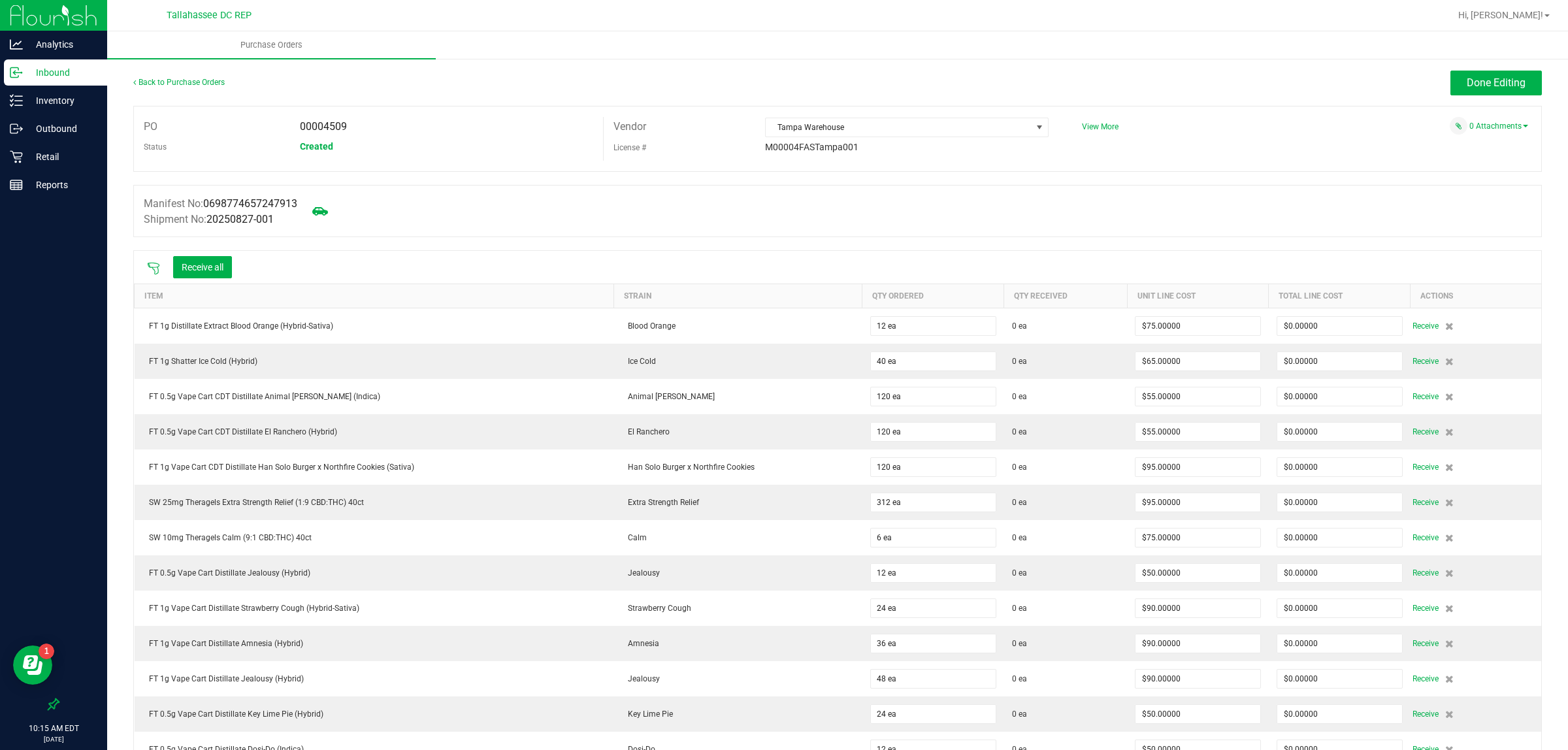
click at [147, 269] on icon at bounding box center [153, 268] width 13 height 13
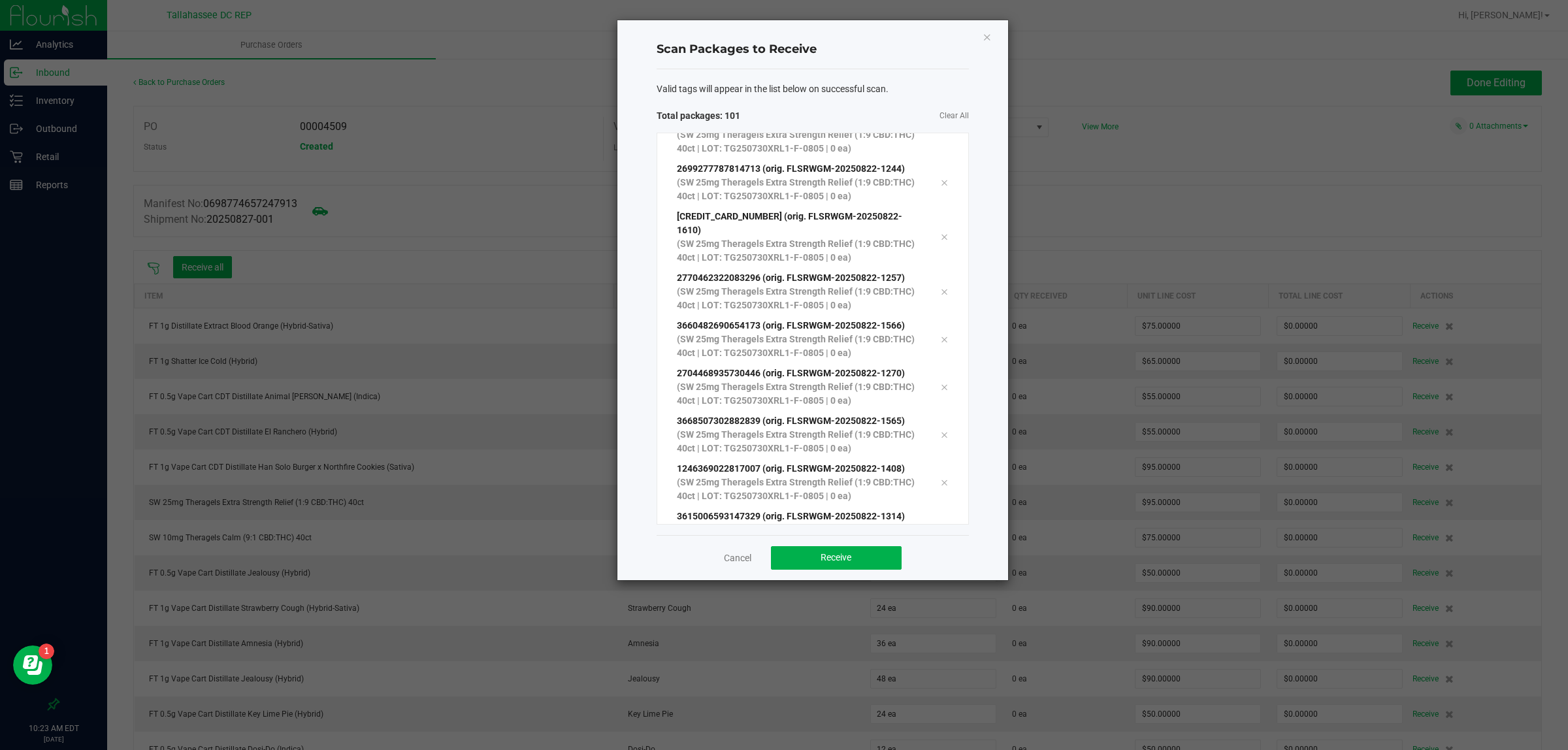
scroll to position [4595, 0]
click at [814, 552] on button "Receive" at bounding box center [836, 558] width 131 height 24
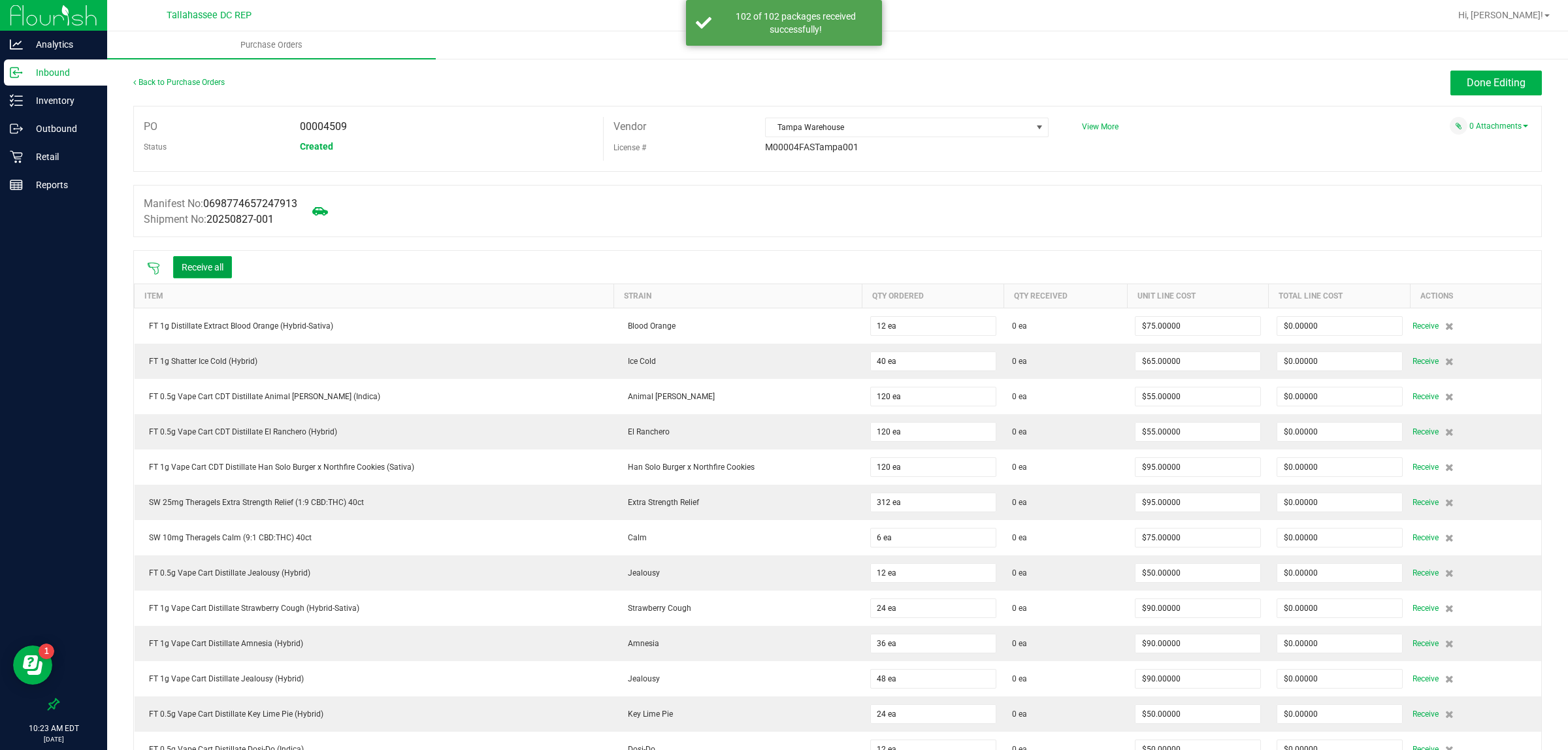
click at [204, 266] on button "Receive all" at bounding box center [202, 267] width 59 height 22
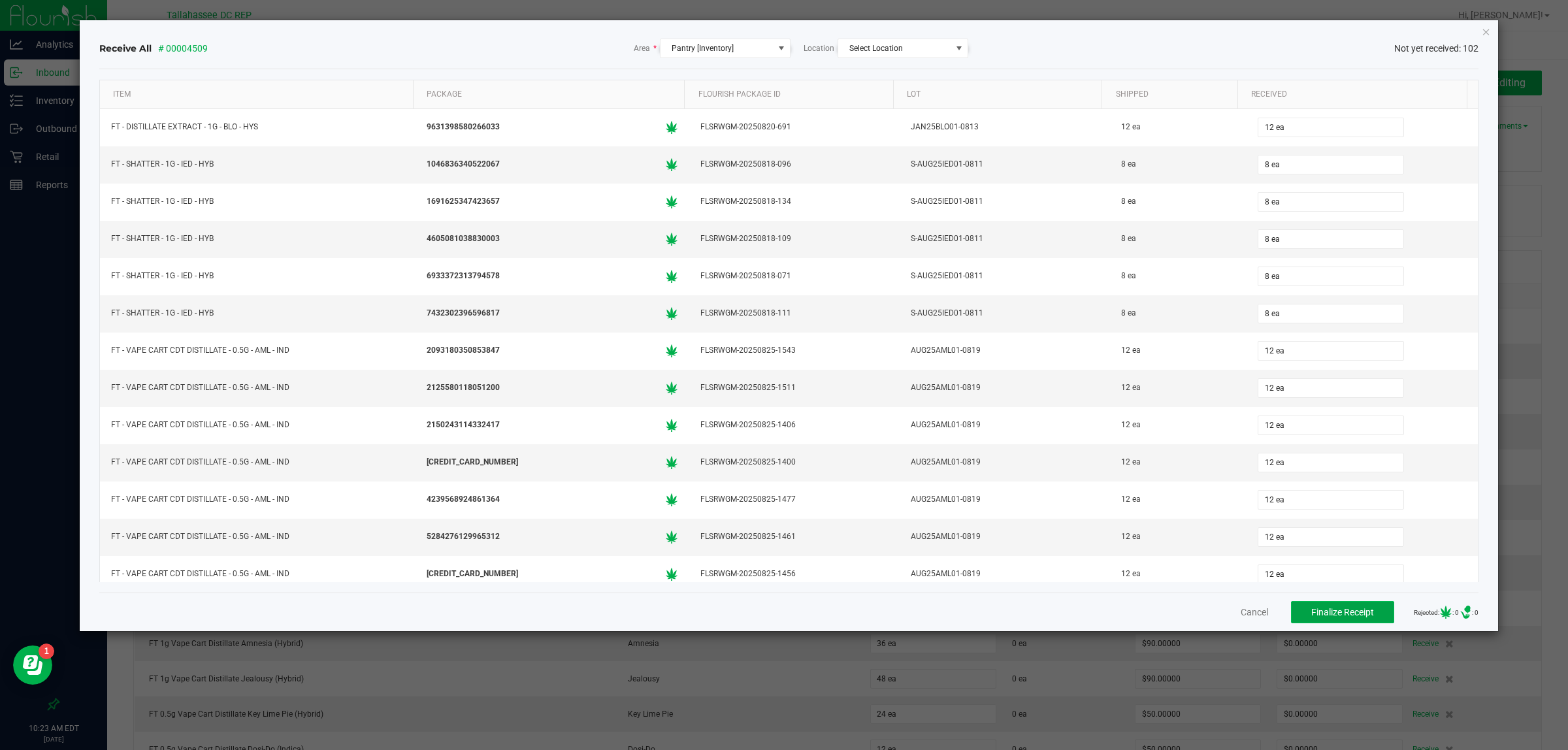
click at [1321, 602] on button "Finalize Receipt" at bounding box center [1343, 612] width 104 height 22
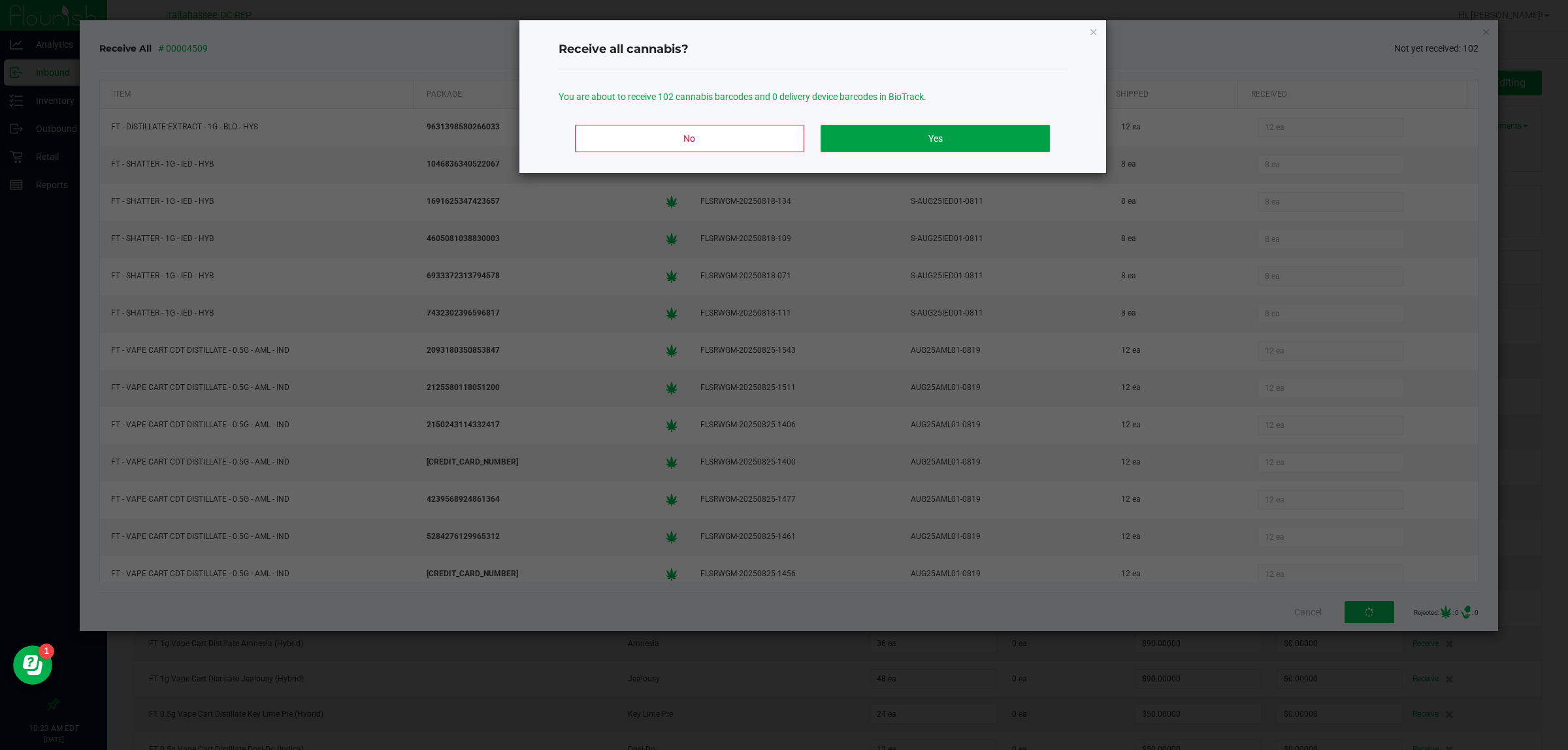
click at [929, 148] on button "Yes" at bounding box center [935, 138] width 229 height 28
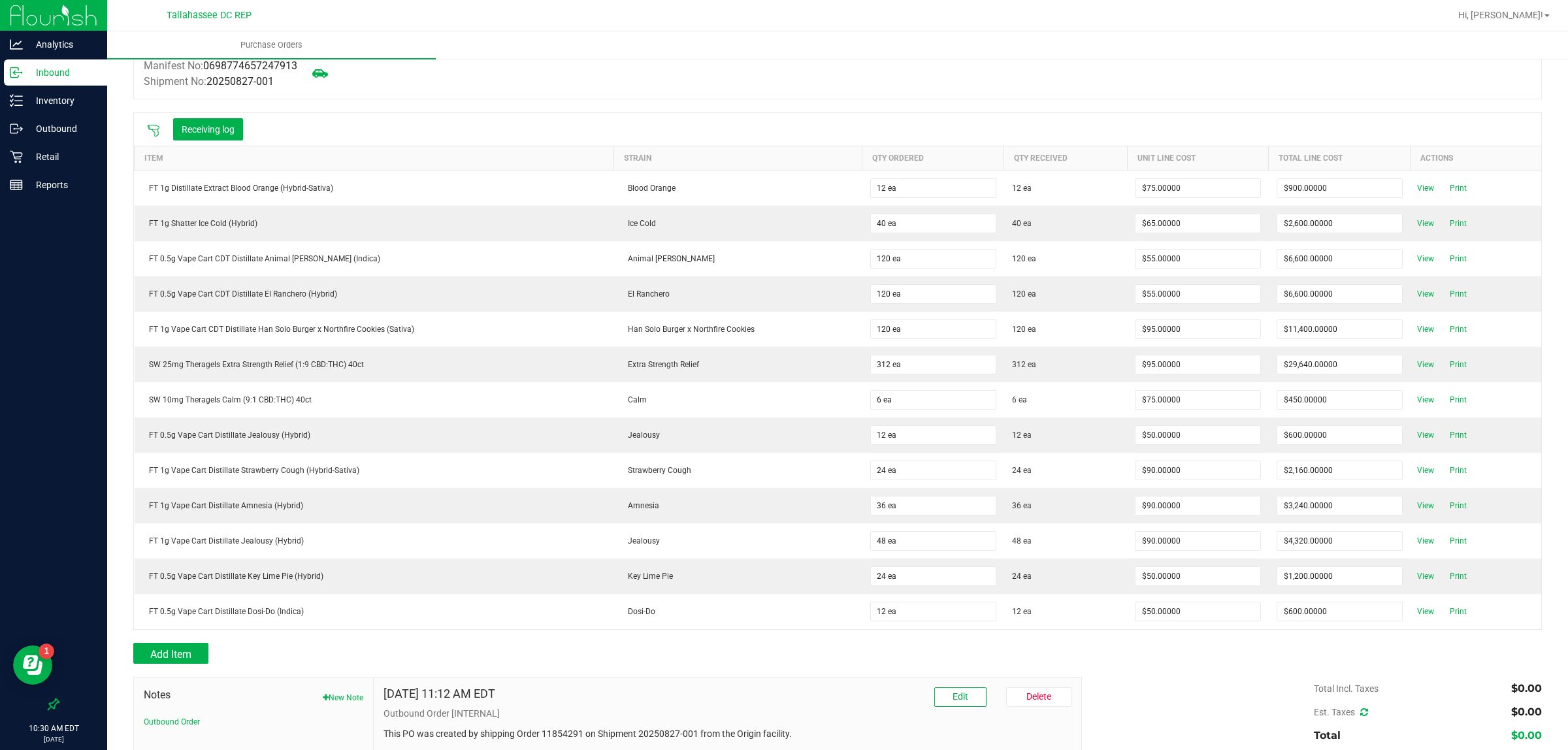
scroll to position [0, 0]
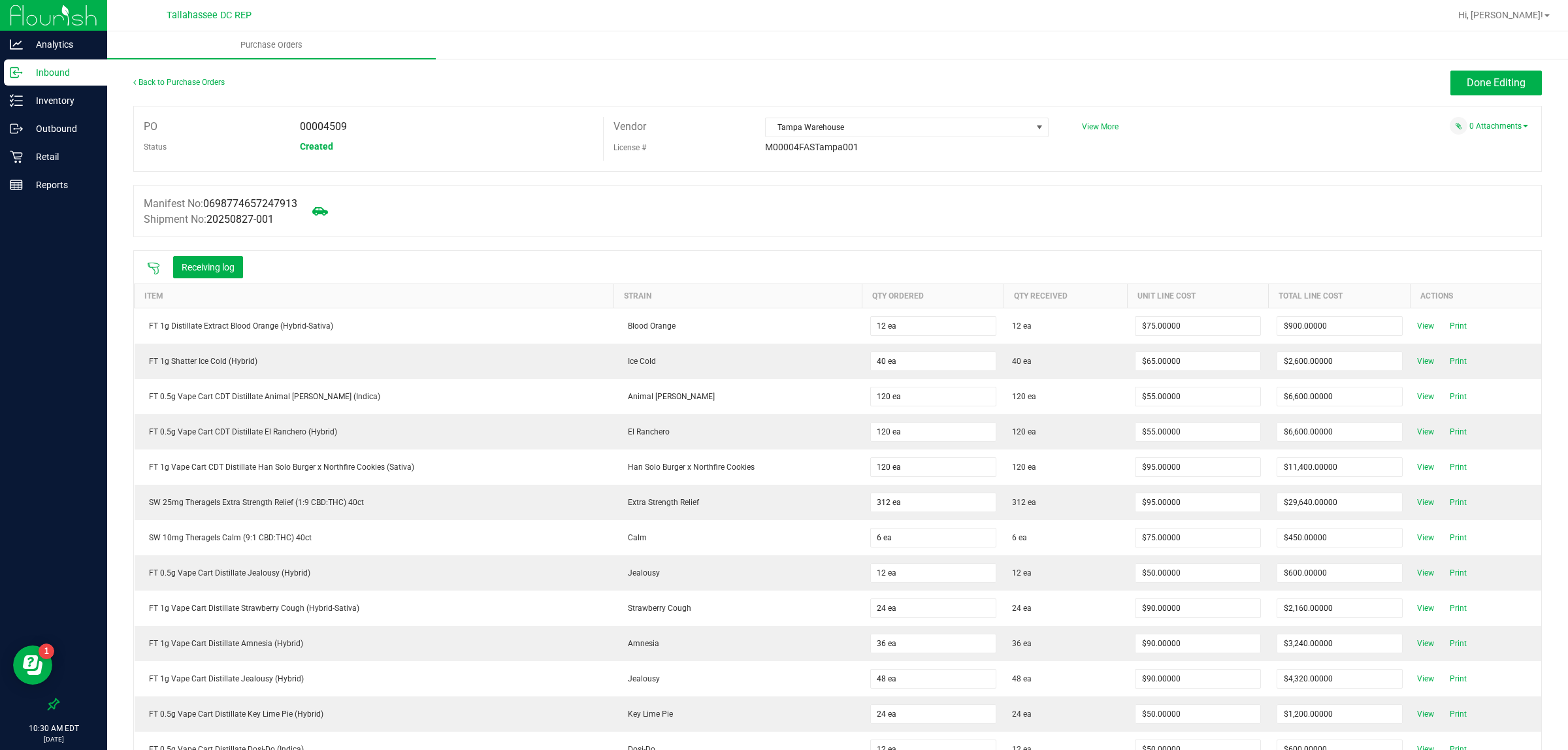
click at [1482, 54] on ul "Purchase Orders" at bounding box center [892, 45] width 1568 height 28
click at [1483, 77] on span "Done Editing" at bounding box center [1496, 83] width 59 height 12
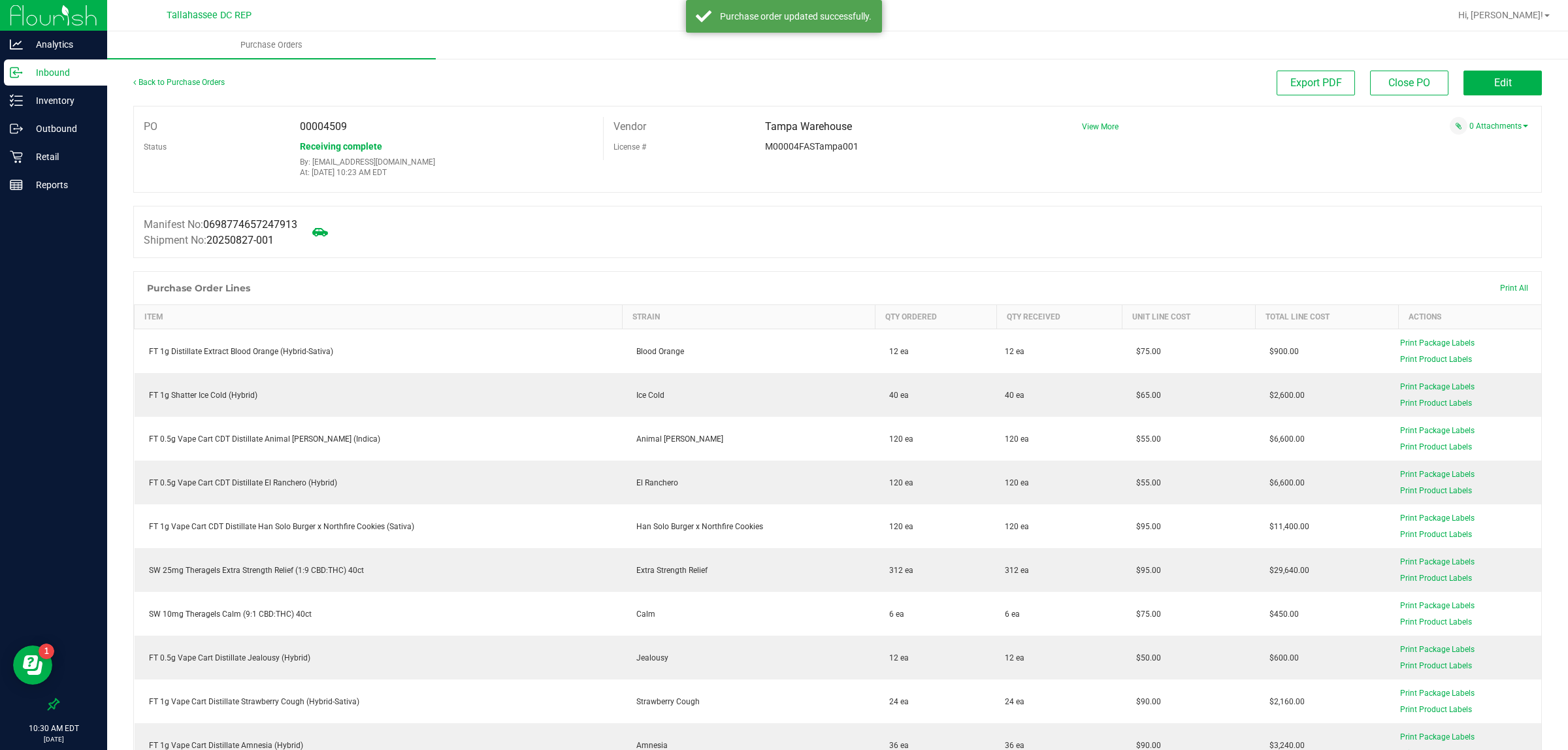
click at [54, 70] on p "Inbound" at bounding box center [62, 73] width 79 height 16
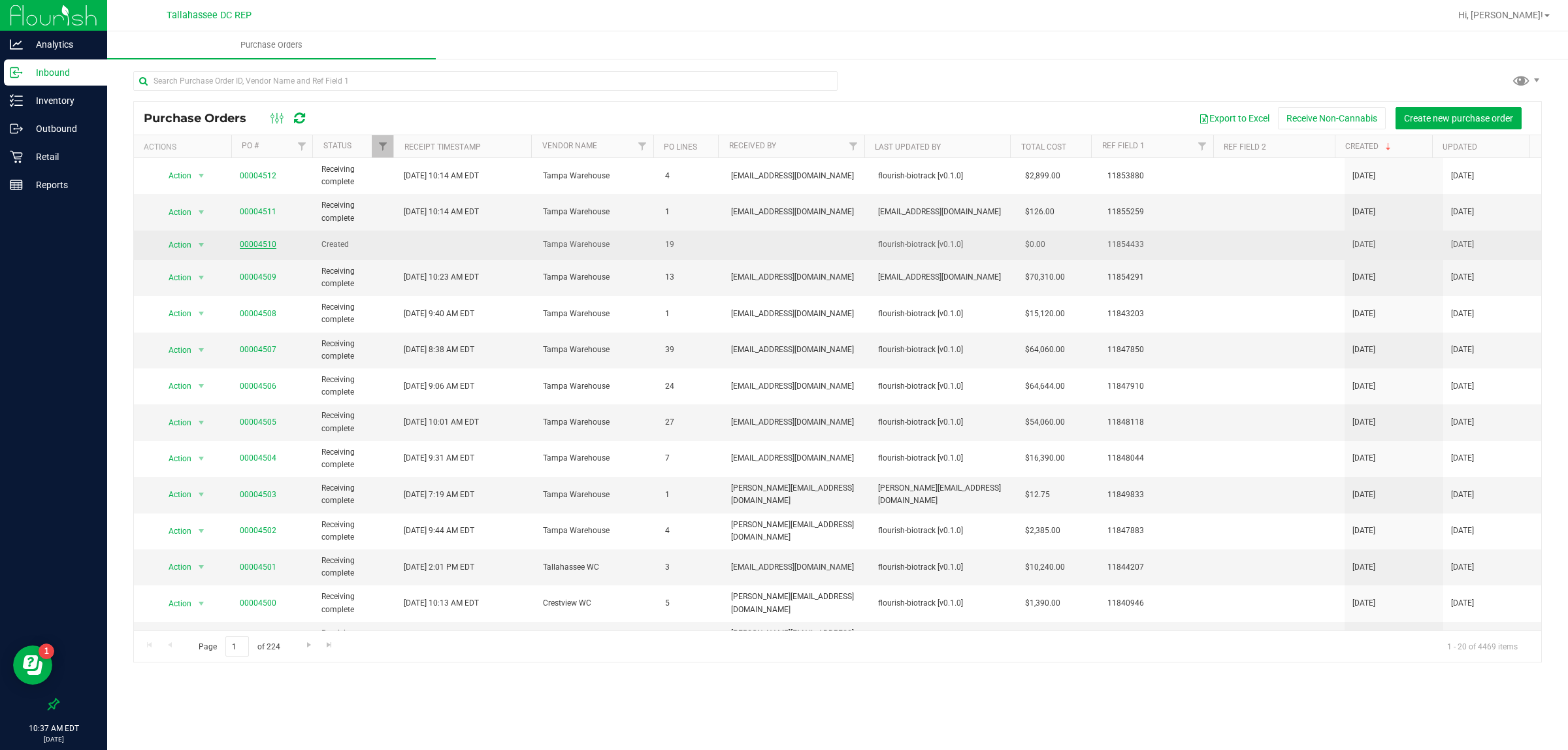
click at [248, 246] on link "00004510" at bounding box center [258, 244] width 37 height 9
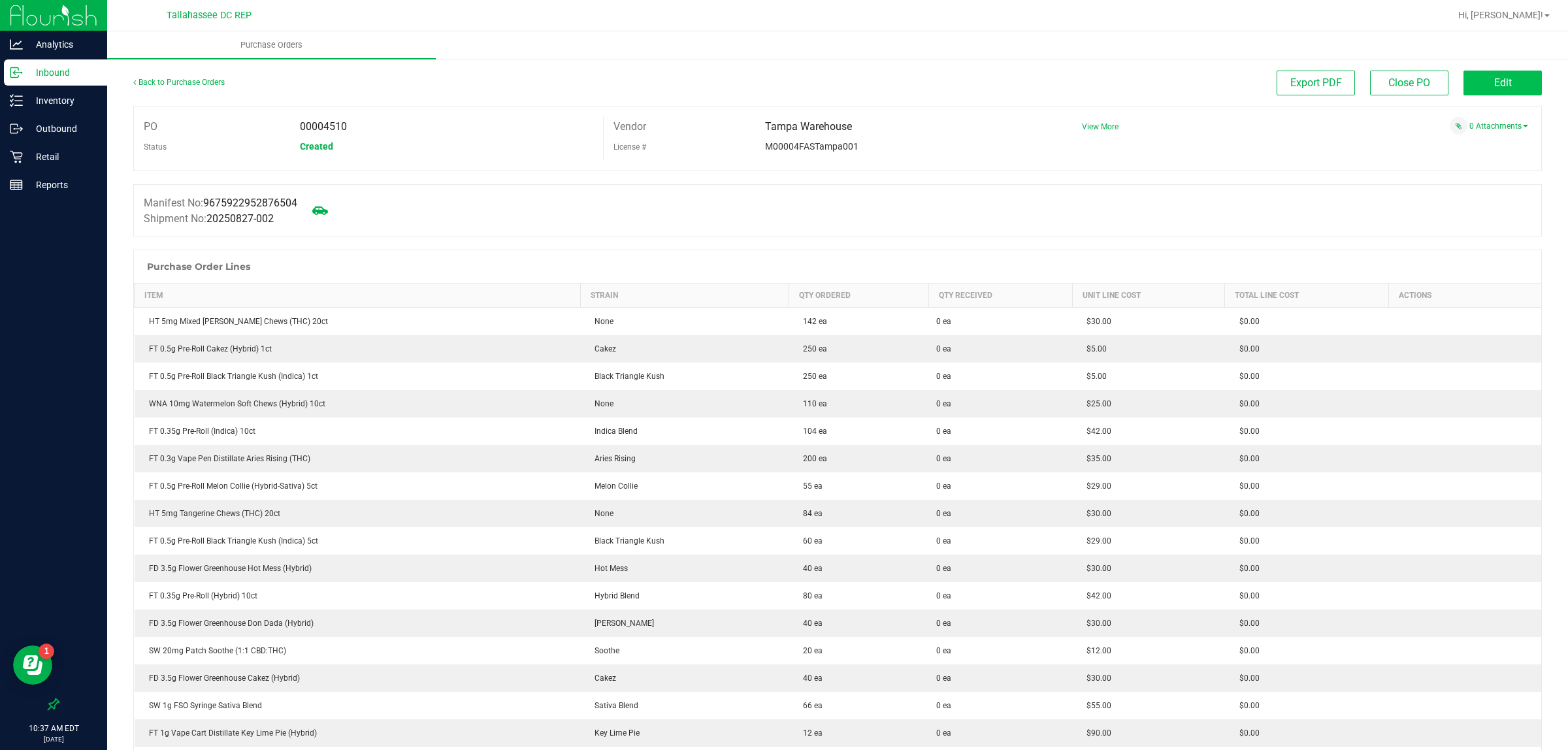
click at [1494, 83] on span "Edit" at bounding box center [1503, 83] width 18 height 12
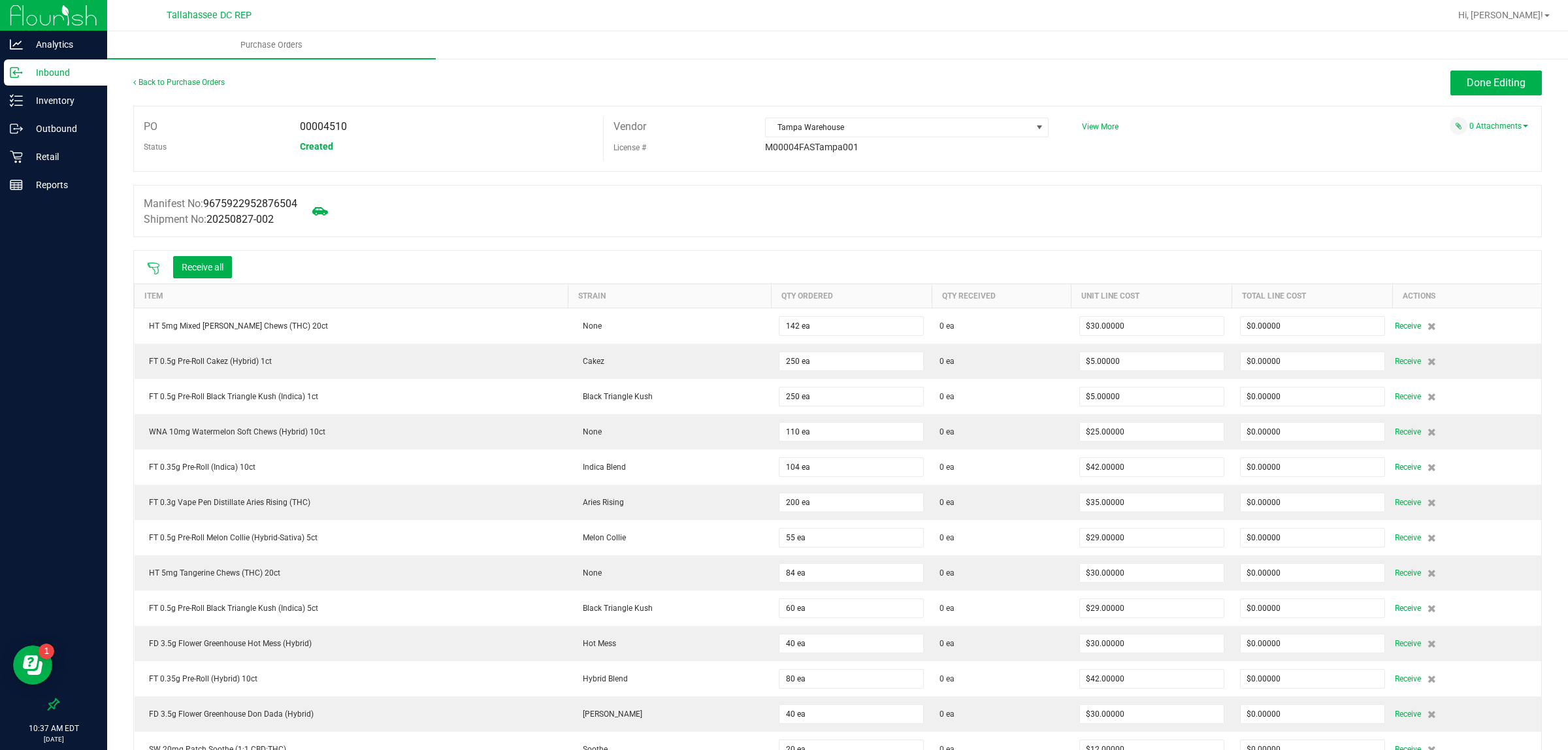
click at [152, 269] on icon at bounding box center [153, 269] width 12 height 12
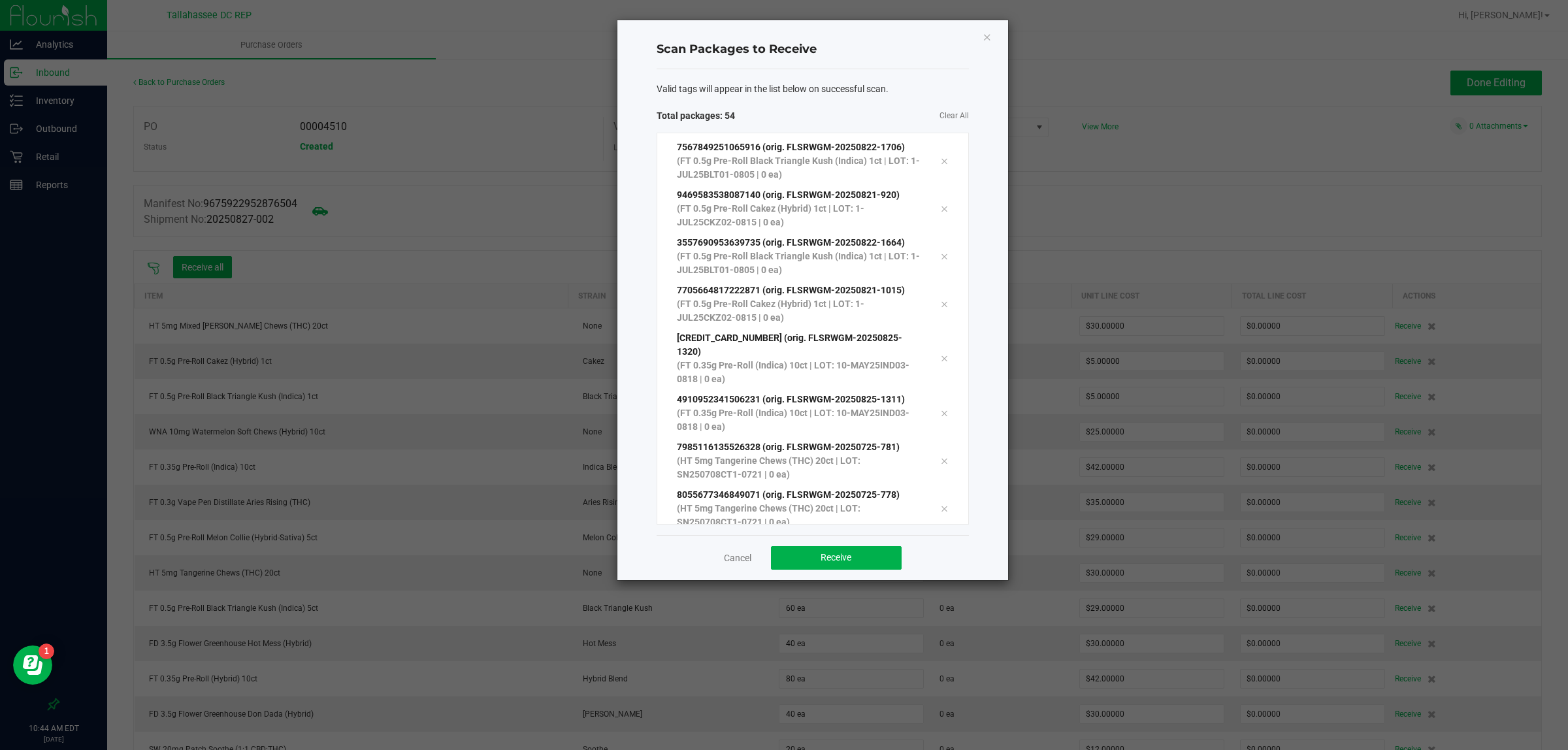
scroll to position [2217, 0]
click at [868, 566] on button "Receive" at bounding box center [836, 558] width 131 height 24
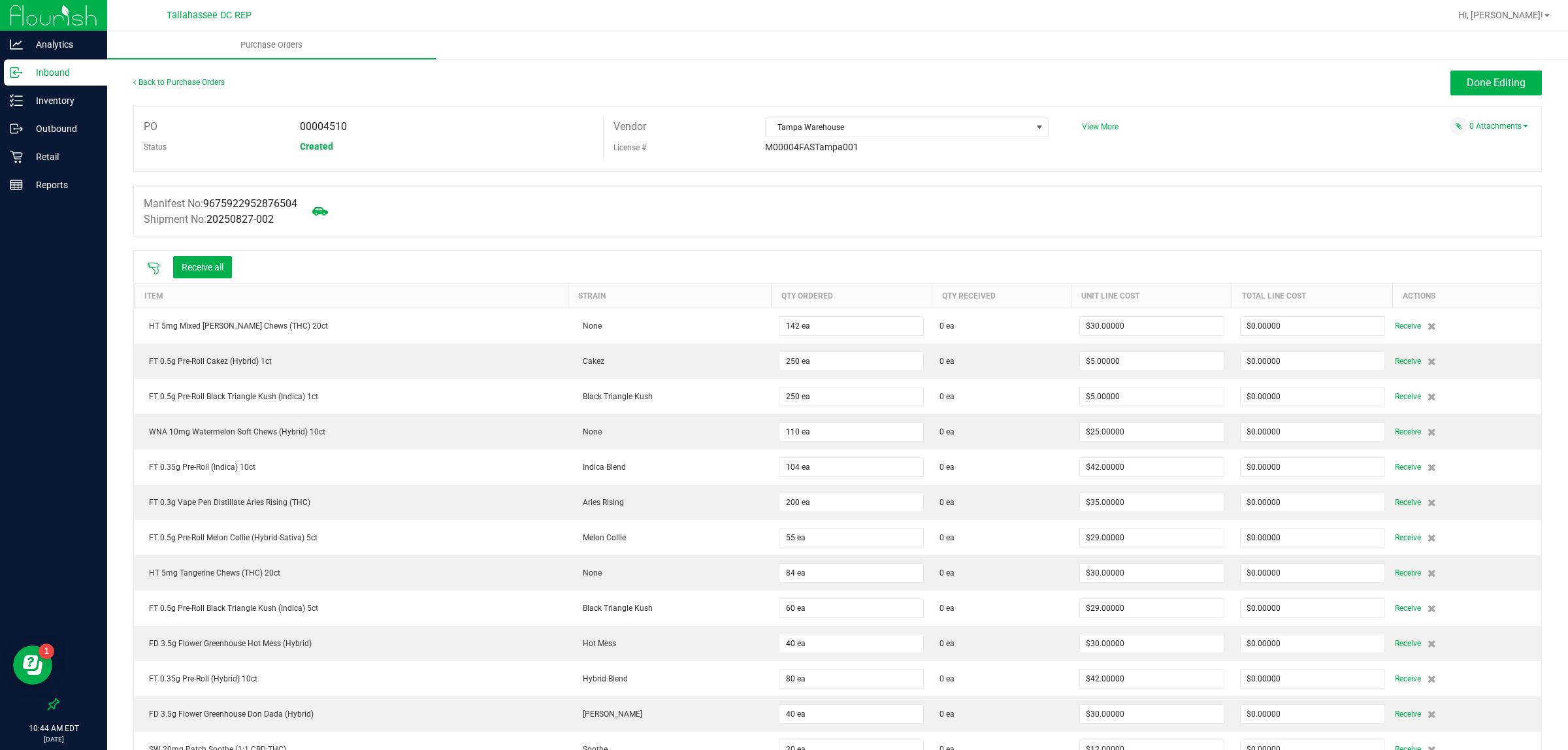
click at [152, 269] on icon at bounding box center [153, 269] width 12 height 12
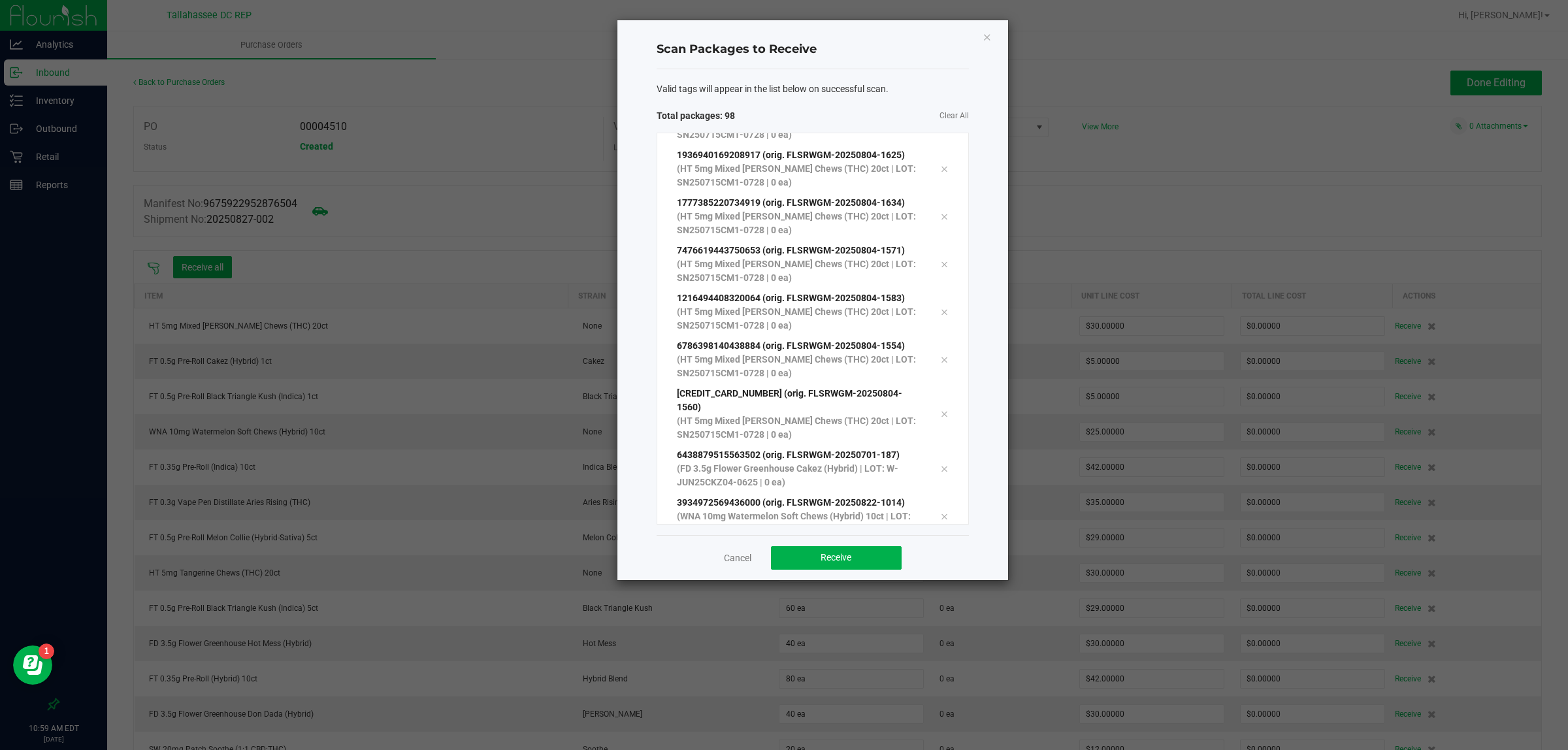
scroll to position [4316, 0]
click at [871, 550] on button "Receive" at bounding box center [836, 558] width 131 height 24
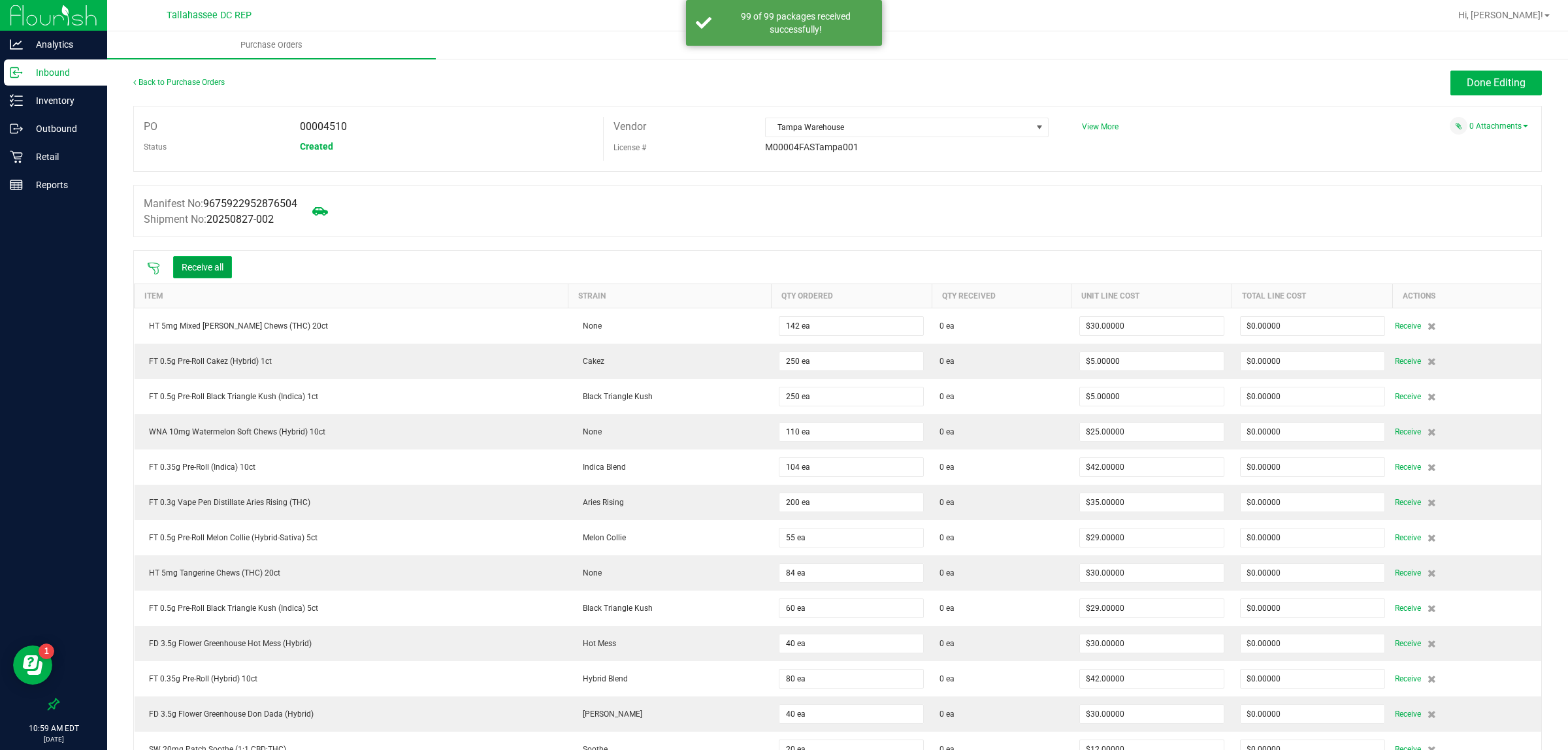
click at [213, 262] on button "Receive all" at bounding box center [202, 267] width 59 height 22
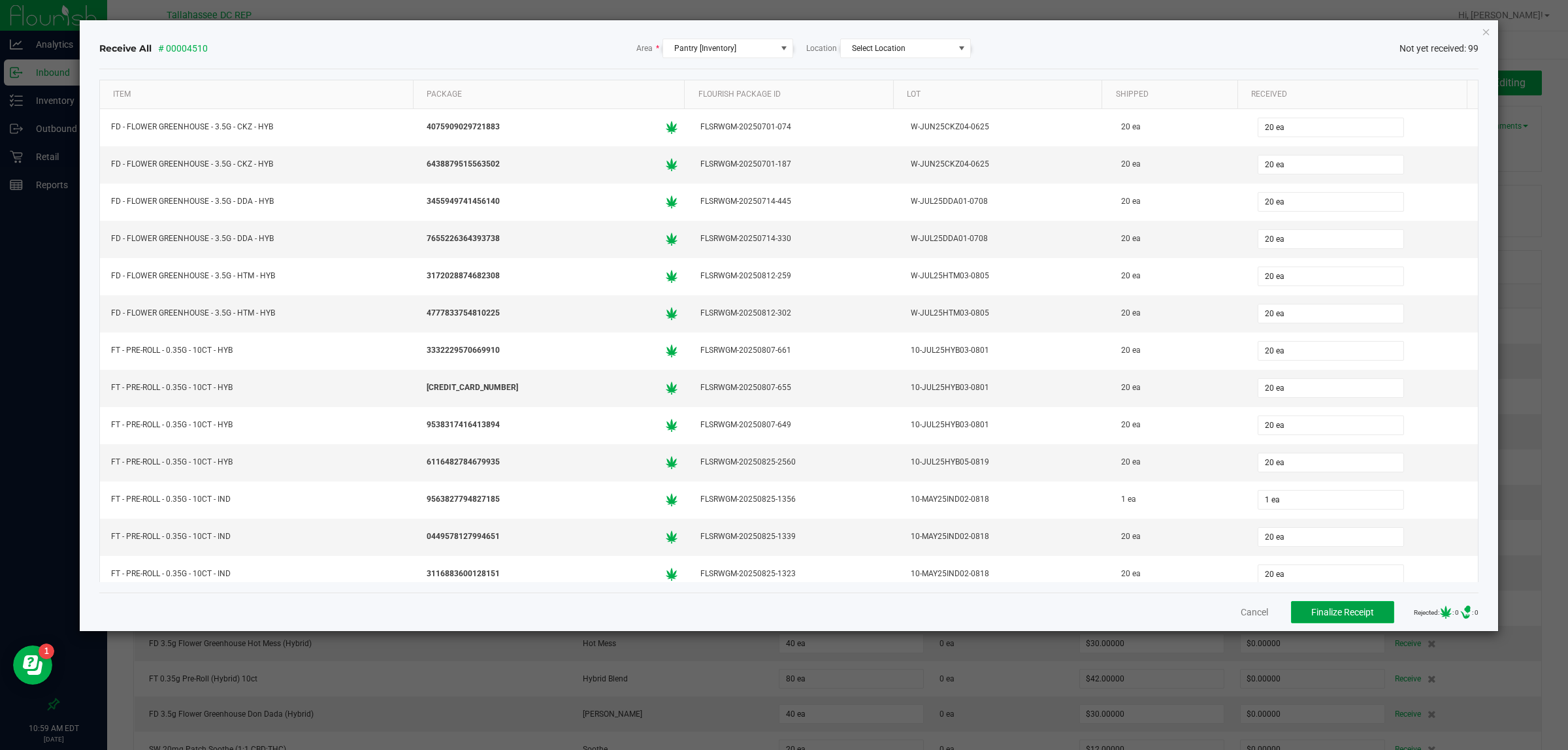
click at [1337, 615] on span "Finalize Receipt" at bounding box center [1342, 612] width 63 height 10
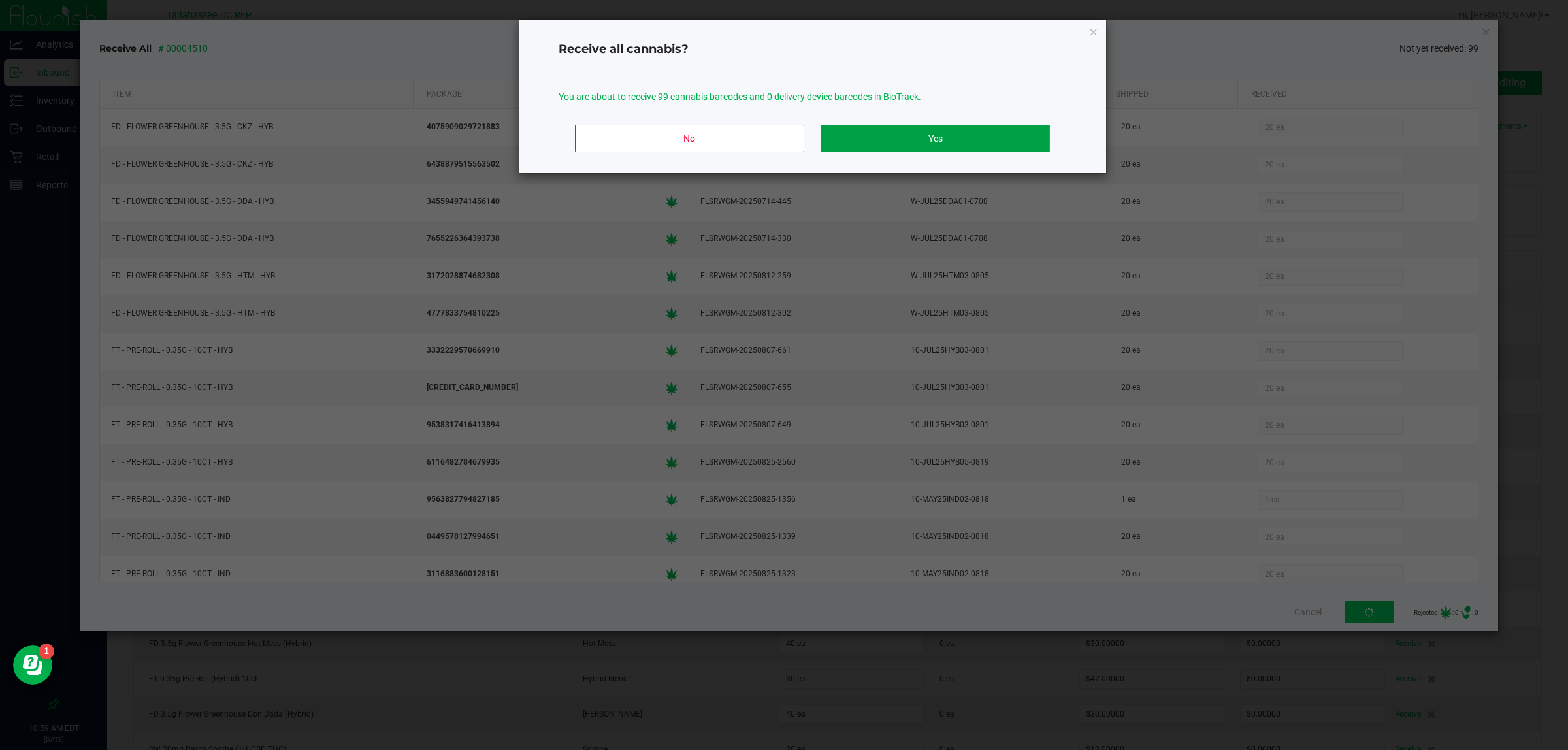
click at [970, 147] on button "Yes" at bounding box center [935, 138] width 229 height 28
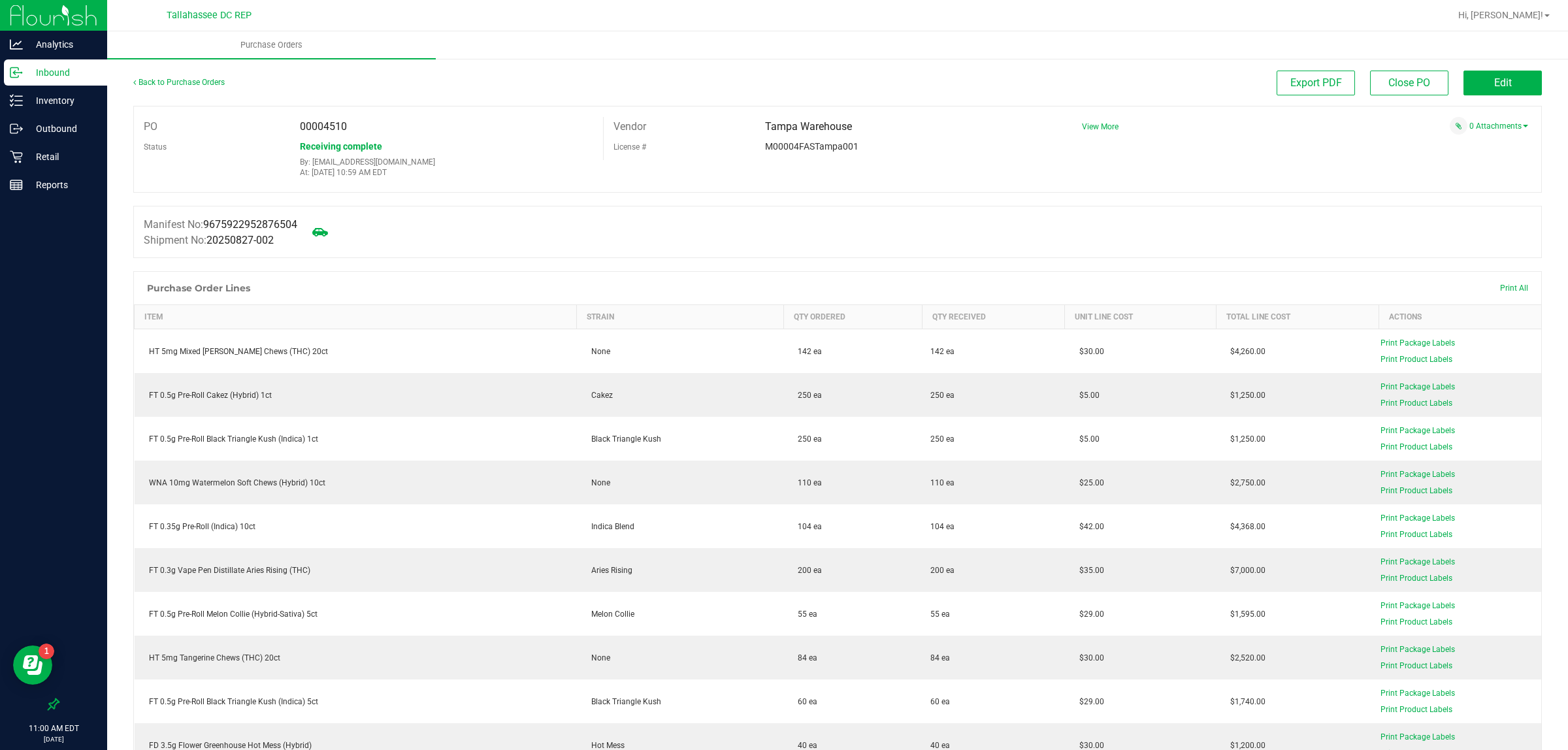
click at [56, 83] on div "Inbound" at bounding box center [56, 73] width 104 height 26
